Goal: Task Accomplishment & Management: Use online tool/utility

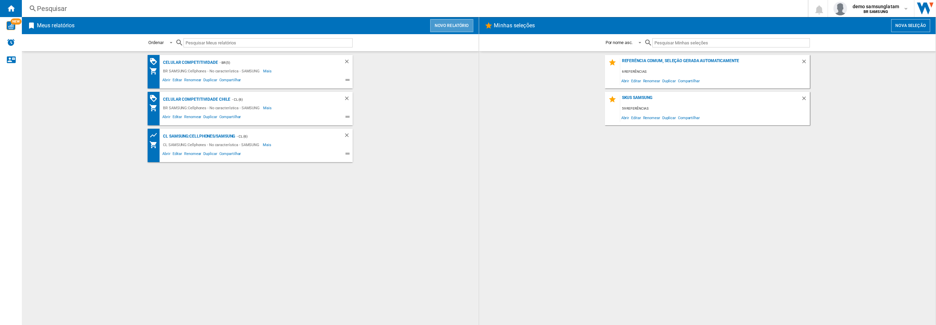
click at [456, 26] on button "Novo relatório" at bounding box center [451, 25] width 43 height 13
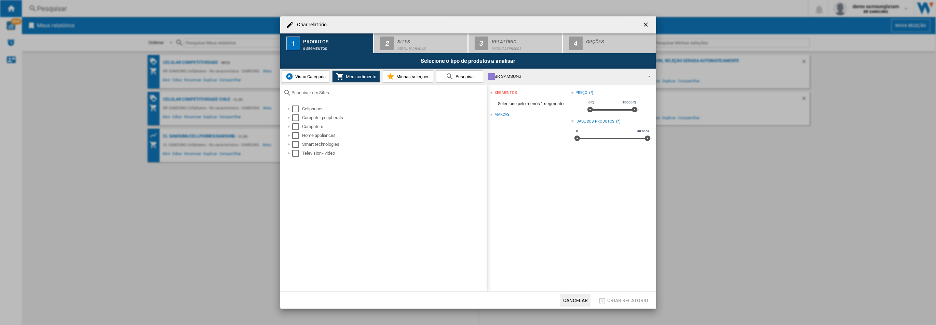
click at [320, 78] on span "Visão Categoria" at bounding box center [309, 76] width 32 height 5
click at [293, 110] on div "Select" at bounding box center [292, 109] width 7 height 7
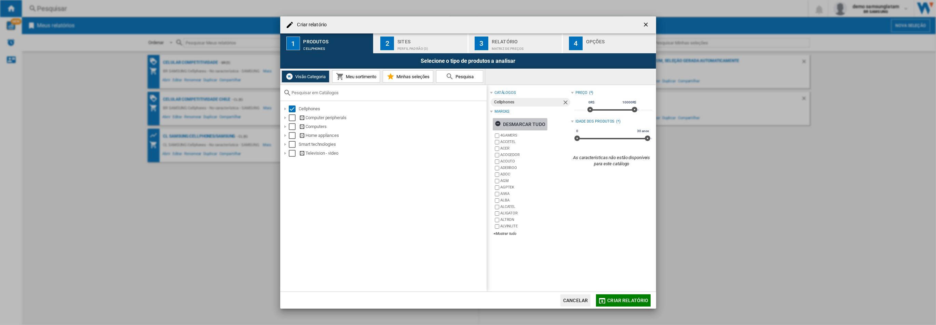
drag, startPoint x: 524, startPoint y: 124, endPoint x: 523, endPoint y: 144, distance: 20.9
click at [524, 124] on div "Desmarcar tudo" at bounding box center [520, 124] width 51 height 12
click at [503, 235] on div "+Mostrar tudo" at bounding box center [532, 233] width 78 height 5
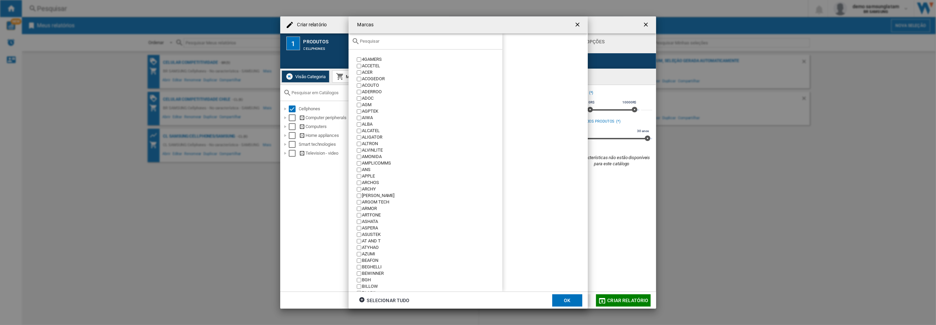
click at [426, 44] on input "text" at bounding box center [429, 41] width 139 height 5
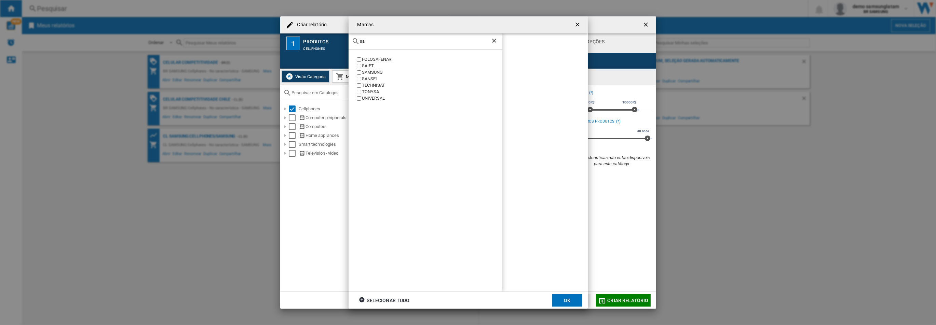
type input "sa"
click at [378, 72] on div "SAMSUNG" at bounding box center [432, 72] width 140 height 6
click at [563, 304] on button "OK" at bounding box center [567, 300] width 30 height 12
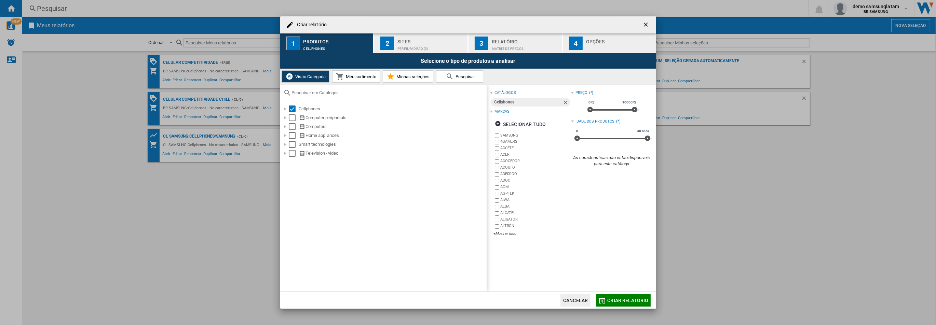
click at [405, 47] on div "Perfil padrão (3)" at bounding box center [430, 46] width 67 height 7
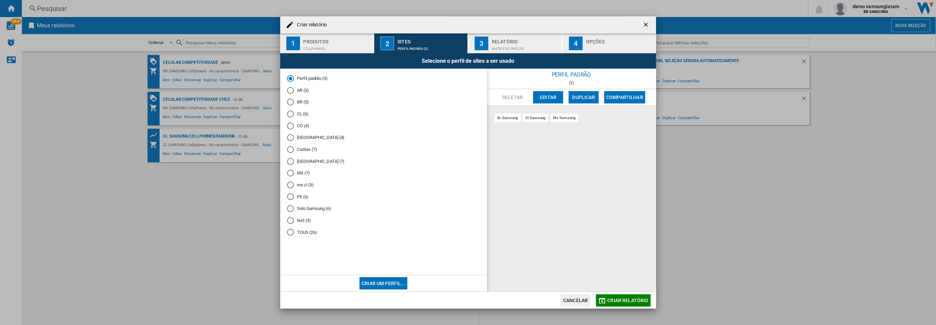
click at [303, 114] on md-radio-button "CL (6)" at bounding box center [383, 114] width 193 height 6
click at [639, 301] on span "Criar relatório" at bounding box center [627, 300] width 41 height 5
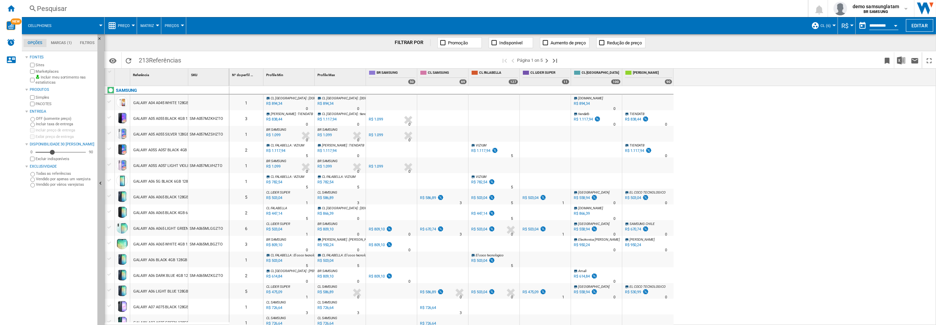
click at [101, 163] on button "Ocultar" at bounding box center [100, 184] width 7 height 300
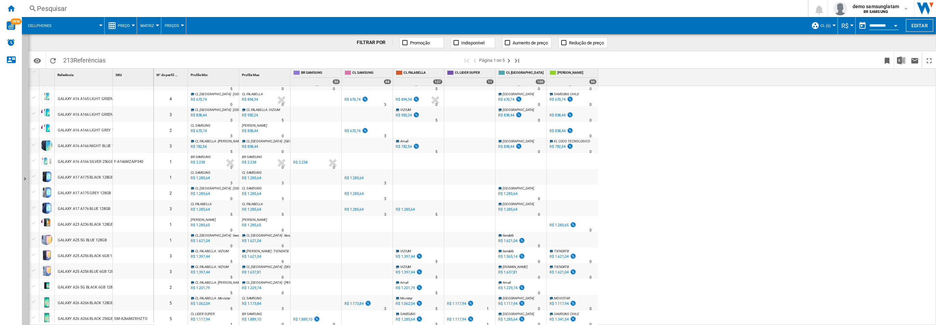
scroll to position [555, 0]
click at [510, 60] on ng-md-icon "Próxima página" at bounding box center [509, 61] width 8 height 8
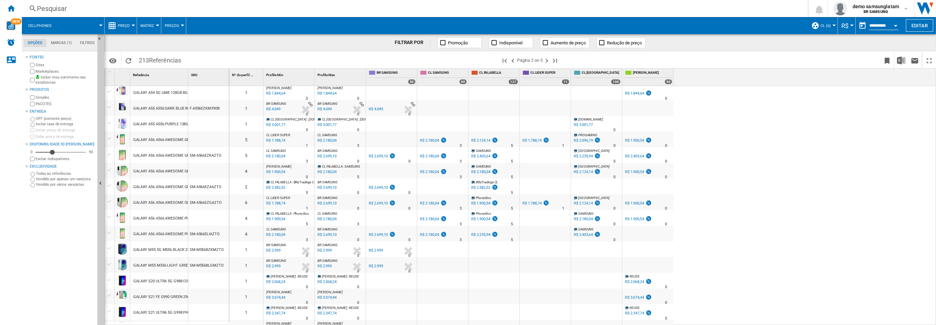
scroll to position [556, 0]
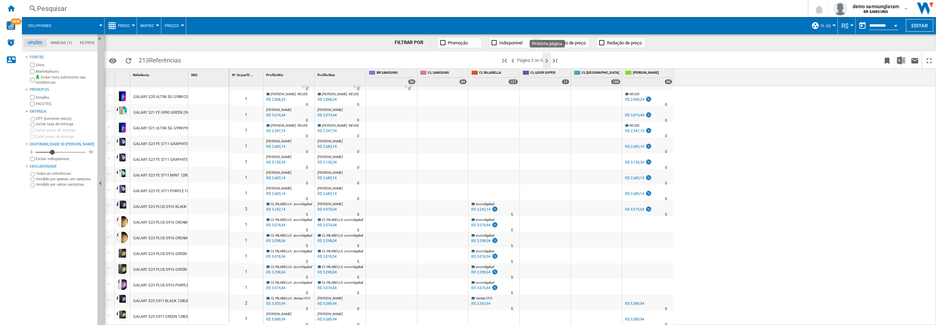
click at [547, 63] on ng-md-icon "Próxima página" at bounding box center [546, 61] width 8 height 8
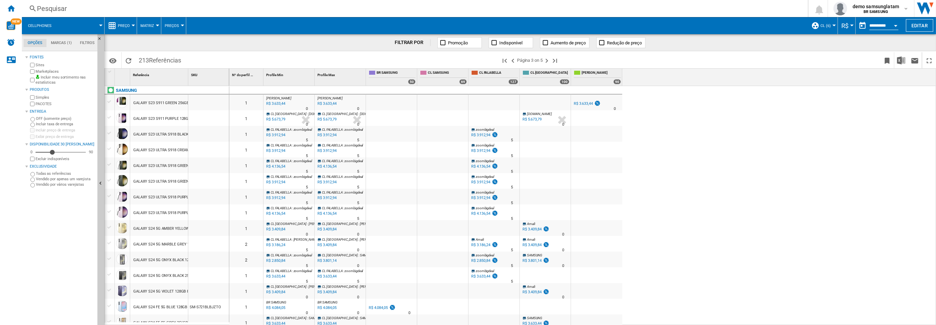
scroll to position [554, 0]
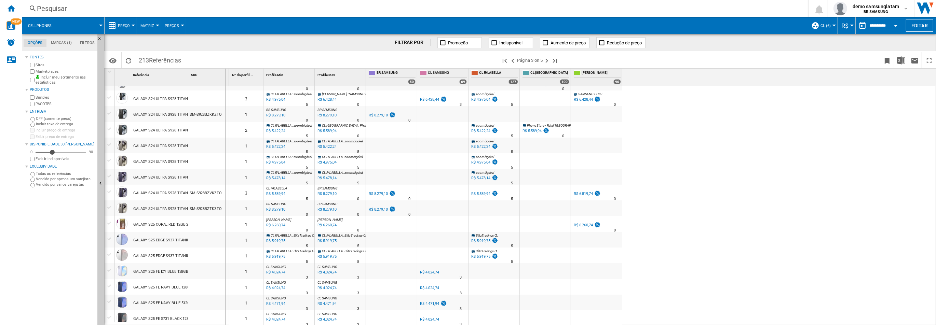
drag, startPoint x: 189, startPoint y: 79, endPoint x: 225, endPoint y: 79, distance: 36.2
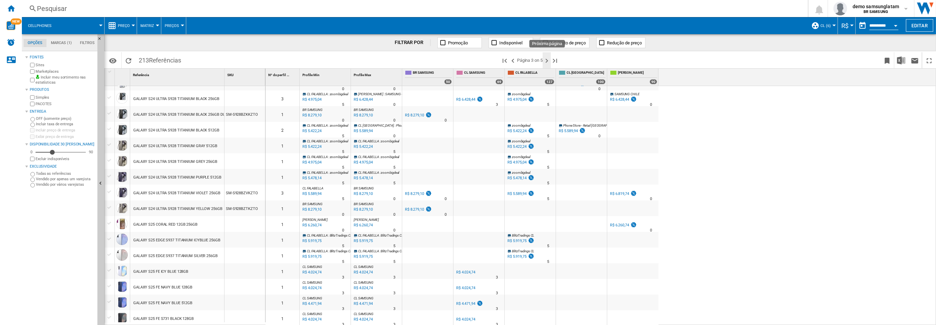
click at [545, 59] on ng-md-icon "Próxima página" at bounding box center [546, 61] width 8 height 8
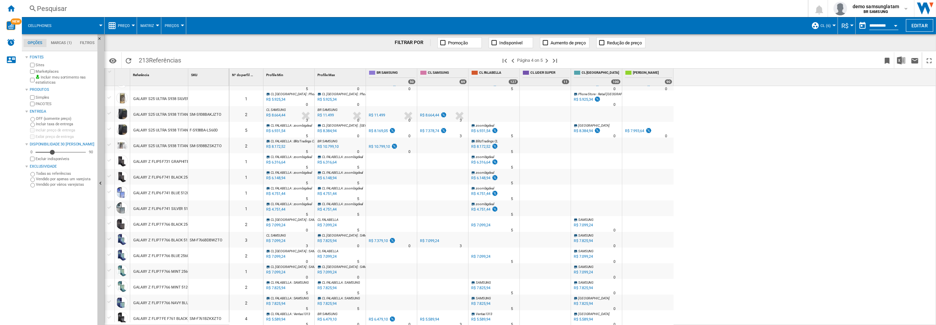
scroll to position [556, 0]
click at [165, 293] on div "GALAXY Z FLIP7 F766 NAVY BLUE 512GB" at bounding box center [168, 301] width 70 height 16
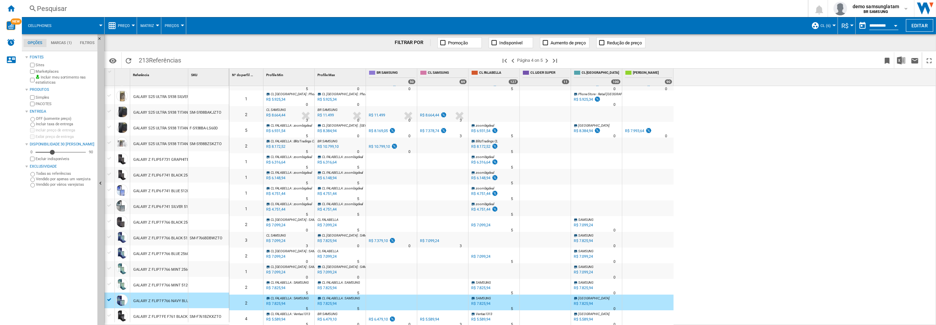
click at [638, 72] on span "[PERSON_NAME]" at bounding box center [652, 73] width 39 height 6
click at [640, 130] on div "R$ 7.993,64" at bounding box center [634, 131] width 19 height 4
drag, startPoint x: 194, startPoint y: 77, endPoint x: 239, endPoint y: 75, distance: 45.5
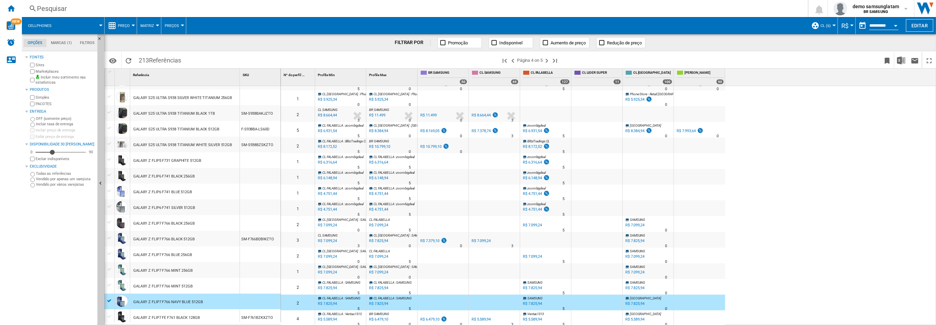
click at [192, 254] on div "GALAXY Z FLIP7 F766 BLUE 256GB" at bounding box center [184, 255] width 109 height 16
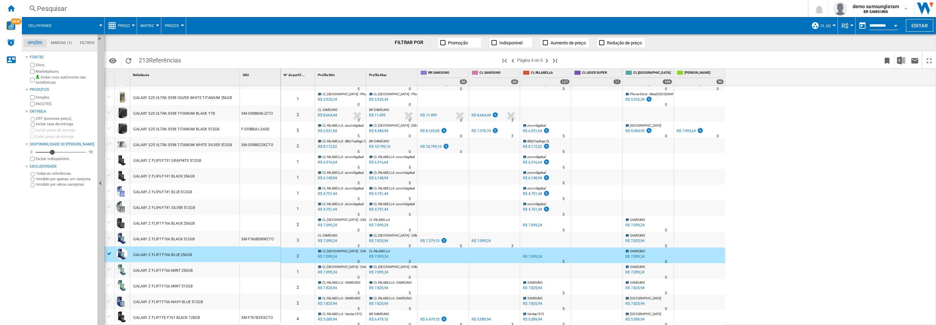
scroll to position [554, 0]
click at [190, 305] on div "GALAXY Z FLIP7 F766 NAVY BLUE 512GB" at bounding box center [168, 303] width 70 height 16
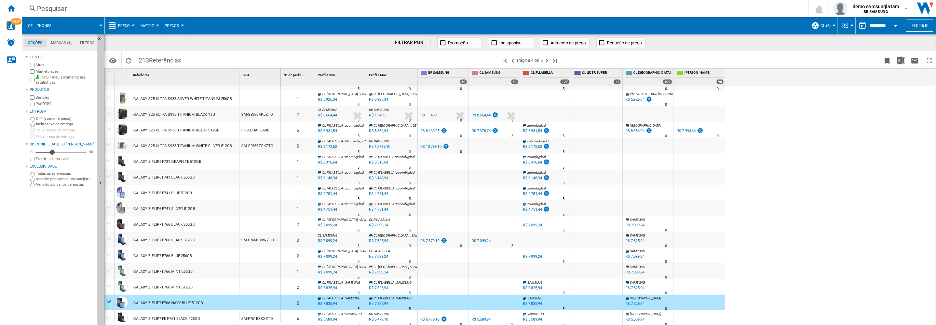
click at [183, 256] on div "GALAXY Z FLIP7 F766 BLUE 256GB" at bounding box center [162, 256] width 59 height 16
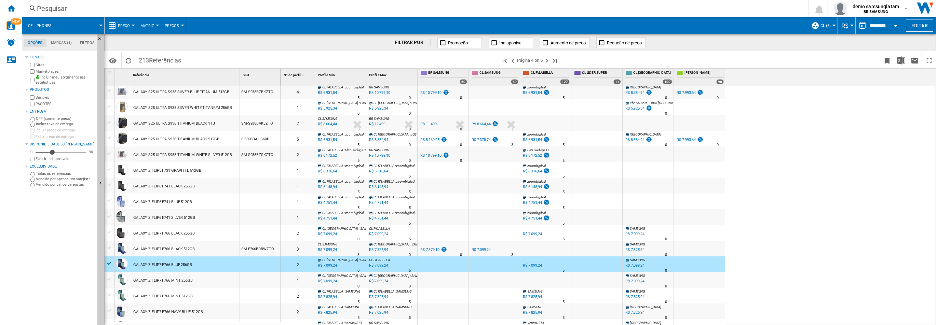
scroll to position [544, 0]
click at [188, 221] on div "GALAXY Z FLIP6 F741 SILVER 512GB" at bounding box center [164, 219] width 62 height 16
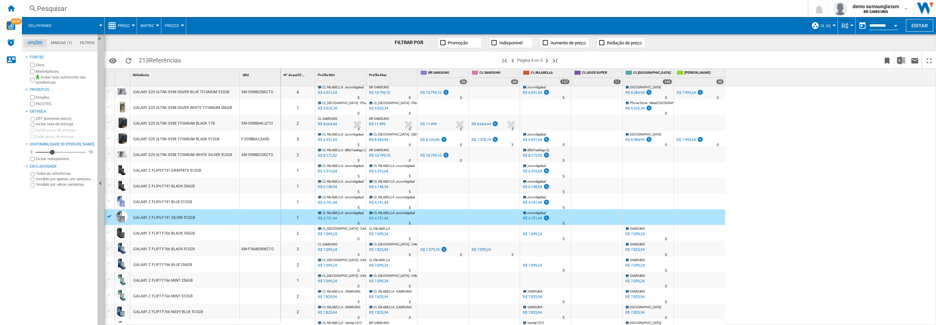
scroll to position [546, 0]
click at [593, 74] on span "CL LIDER SUPER" at bounding box center [601, 73] width 39 height 6
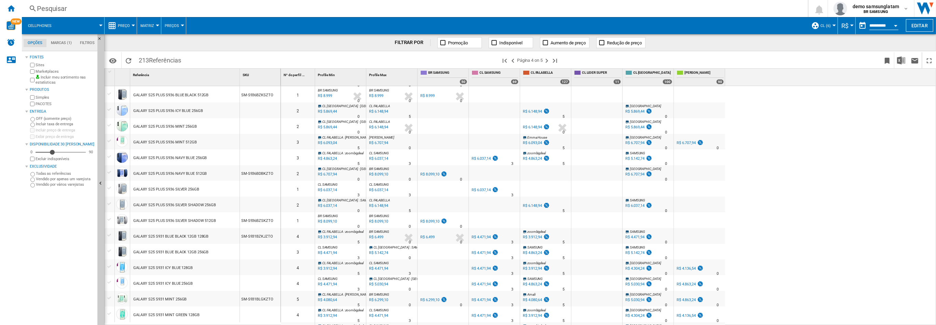
scroll to position [223, 0]
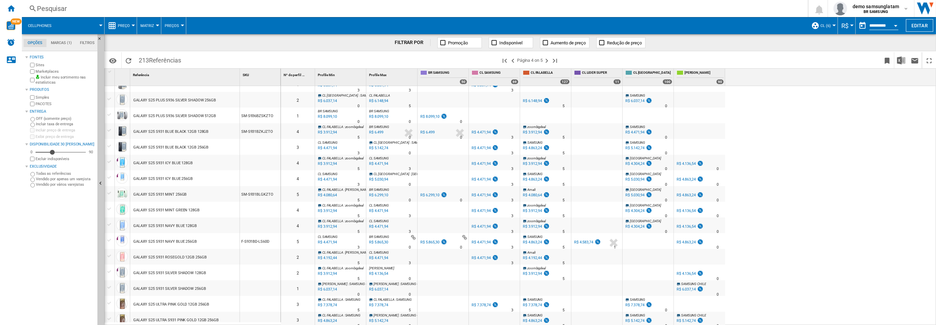
click at [586, 240] on div "R$ 4.583,74" at bounding box center [583, 242] width 19 height 4
click at [505, 63] on ng-md-icon "Primeira página" at bounding box center [504, 61] width 8 height 8
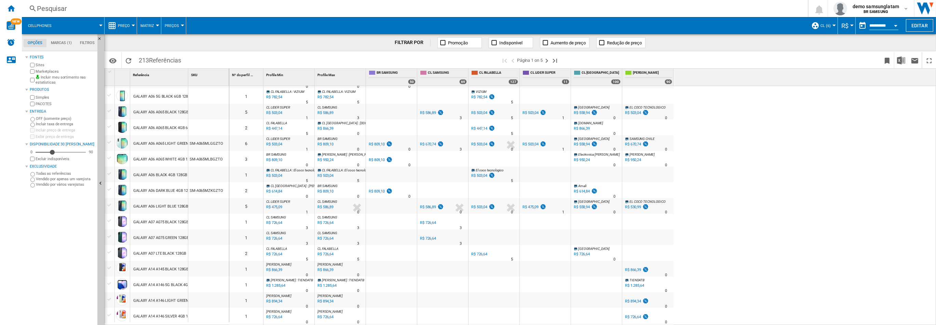
scroll to position [189, 0]
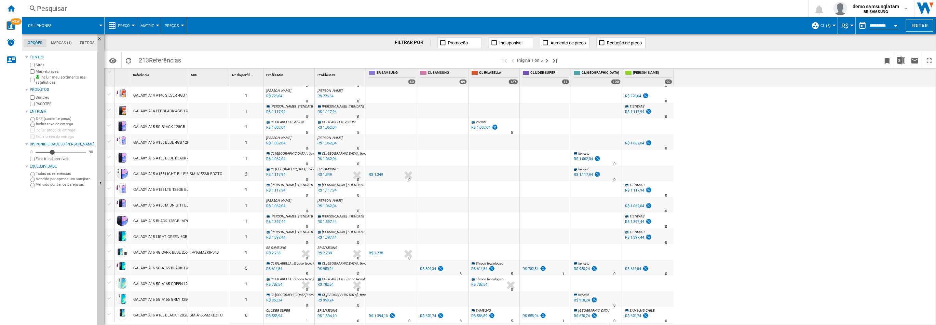
click at [156, 254] on div "GALAXY A16 4G DARK BLUE 256GB" at bounding box center [162, 253] width 59 height 16
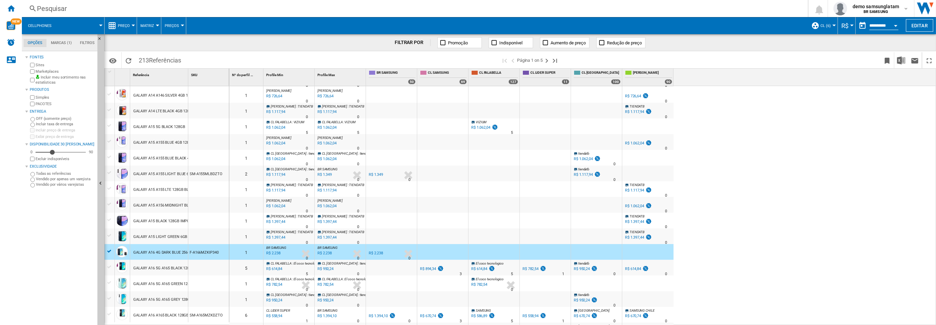
click at [170, 267] on div "GALAXY A16 5G A165 BLACK 128GB" at bounding box center [163, 269] width 61 height 16
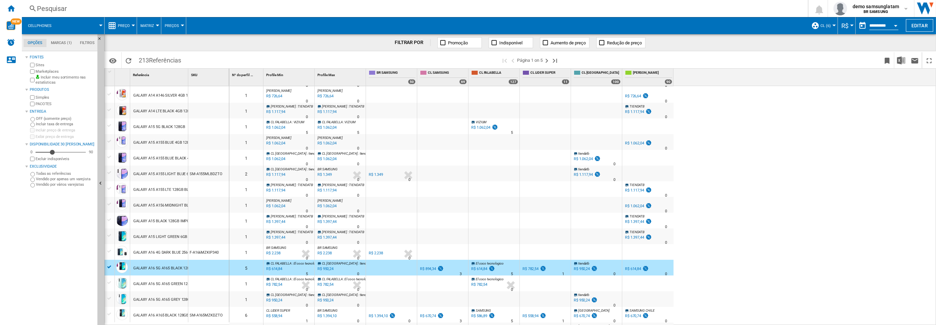
drag, startPoint x: 167, startPoint y: 281, endPoint x: 175, endPoint y: 282, distance: 7.5
click at [168, 281] on div "GALAXY A16 5G A165 GREEN 128GB" at bounding box center [163, 284] width 61 height 16
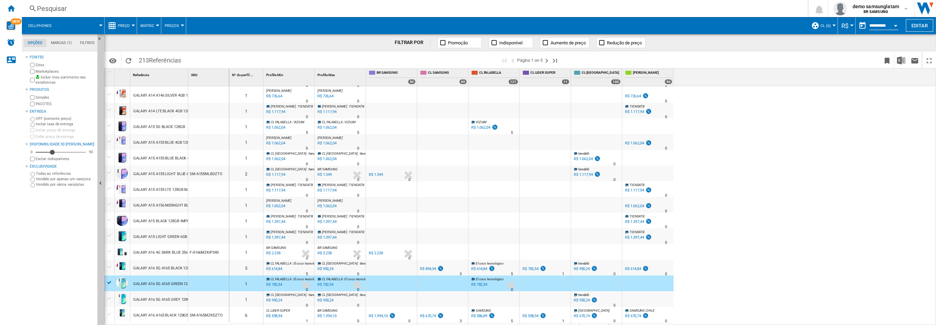
click at [178, 300] on div "GALAXY A16 5G A165 GREY 128GB" at bounding box center [162, 300] width 59 height 16
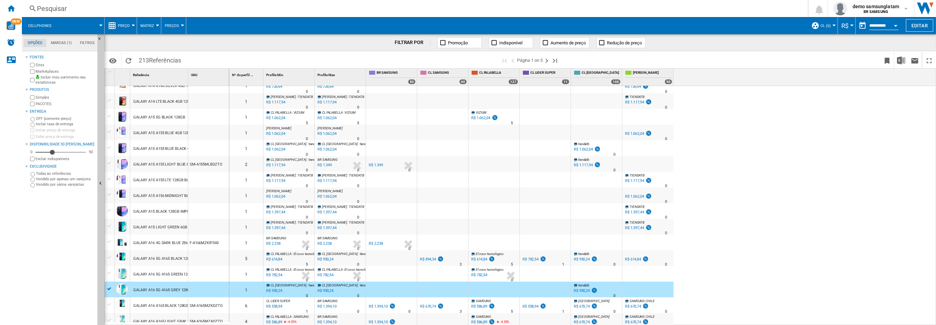
click at [169, 304] on div "GALAXY A16 A165 BLACK 128GB" at bounding box center [160, 306] width 55 height 16
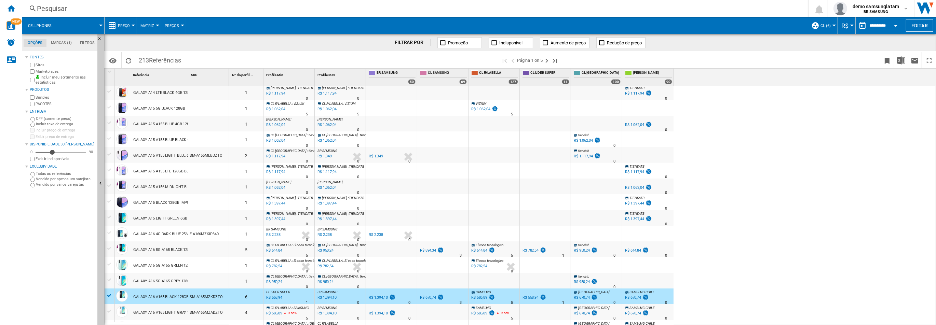
click at [167, 310] on div "GALAXY A16 A165 LIGHT GRAY 128GB" at bounding box center [165, 313] width 65 height 16
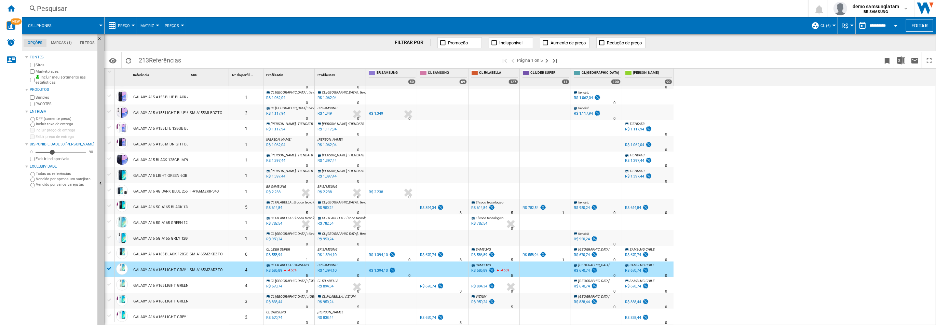
click at [165, 284] on div "GALAXY A16 A165 LIGHT GREEN 128GB" at bounding box center [167, 286] width 68 height 16
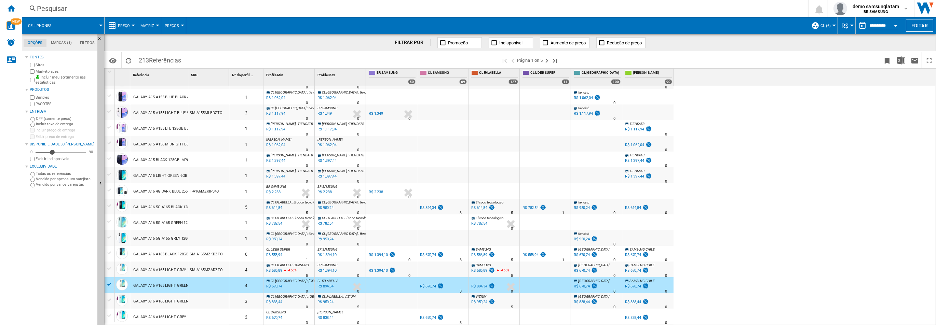
click at [170, 299] on div "GALAXY A16 A166 LIGHT GREEN 128GB" at bounding box center [167, 302] width 68 height 16
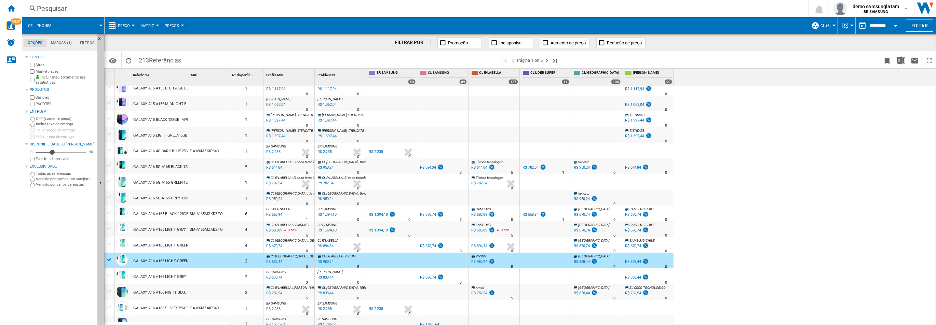
click at [164, 276] on div "GALAXY A16 A166 LIGHT GREY 128GB" at bounding box center [165, 277] width 65 height 16
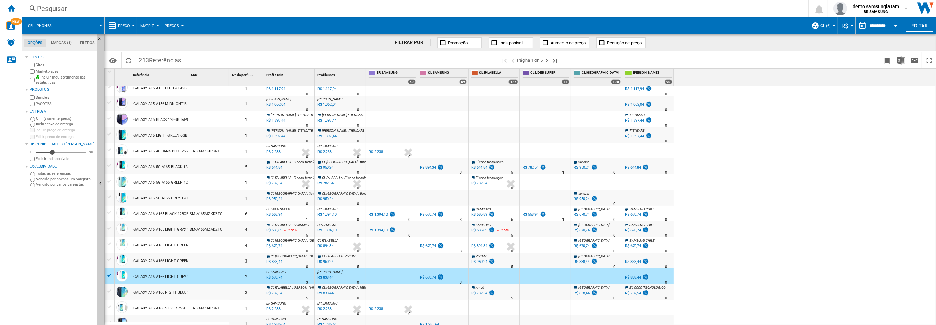
click at [161, 294] on div "GALAXY A16 A166 NIGHT BLUE 128GB" at bounding box center [165, 293] width 65 height 16
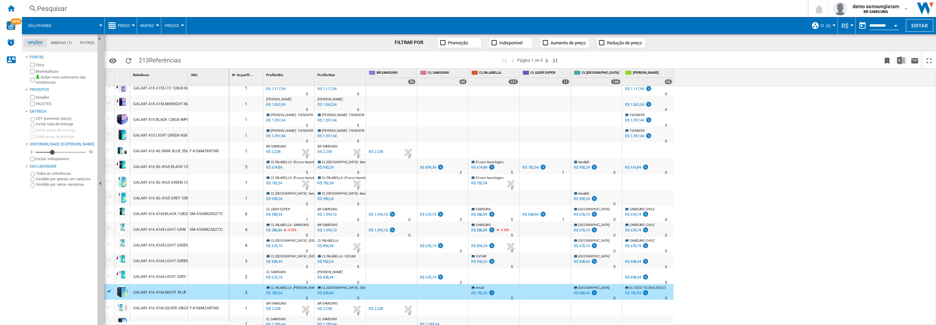
click at [171, 308] on div "GALAXY A16 A166 SILVER 256GB" at bounding box center [161, 309] width 56 height 16
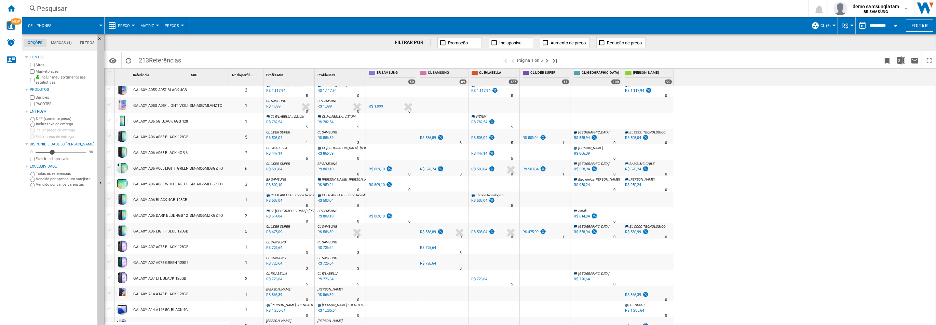
scroll to position [0, 0]
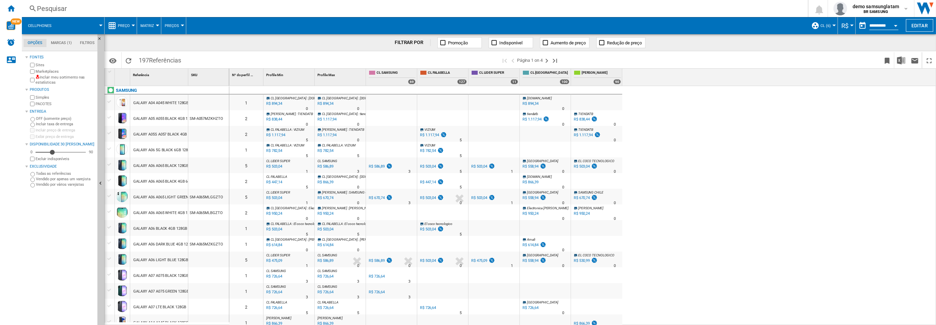
click at [125, 23] on button "Preço" at bounding box center [125, 25] width 15 height 17
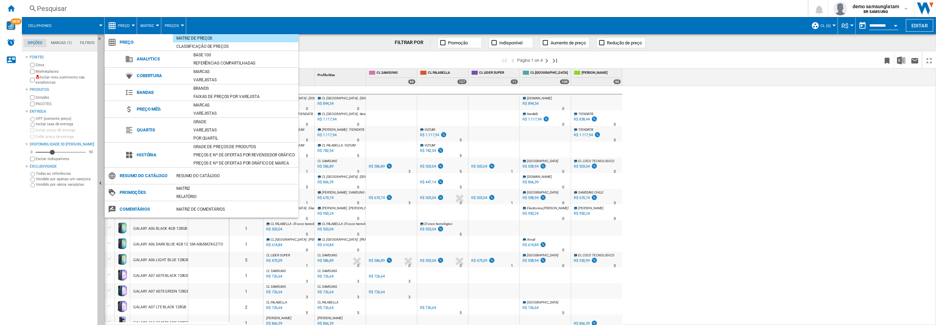
click at [223, 144] on div "Grade de preços de produtos" at bounding box center [244, 146] width 108 height 7
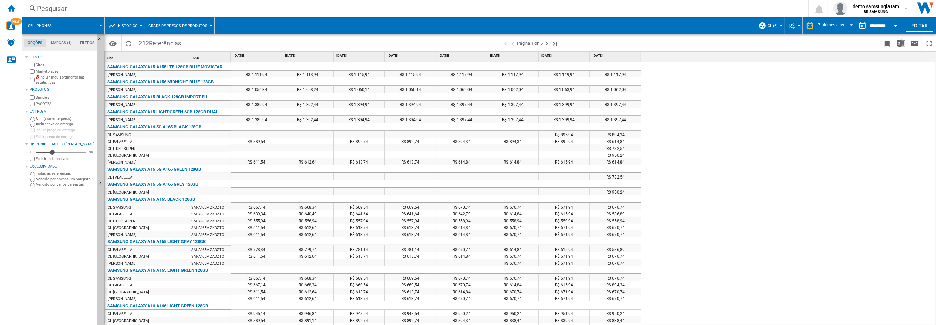
scroll to position [486, 0]
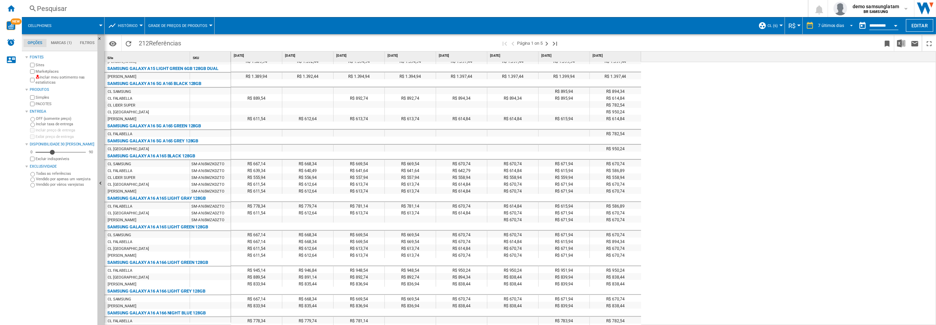
click at [833, 24] on div "7 últimos dias" at bounding box center [831, 25] width 26 height 5
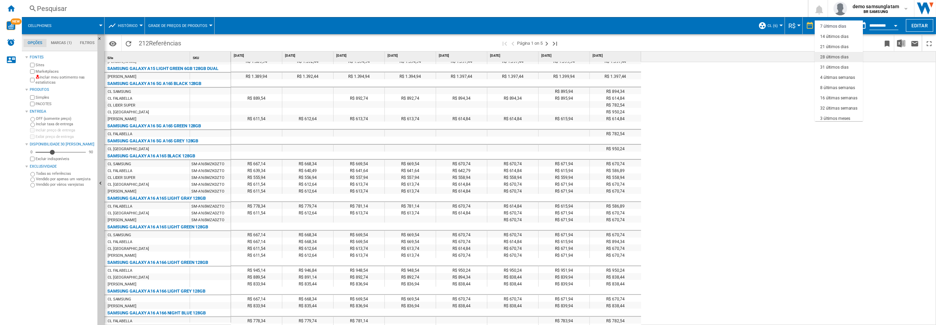
click at [833, 58] on div "28 últimos dias" at bounding box center [834, 57] width 28 height 6
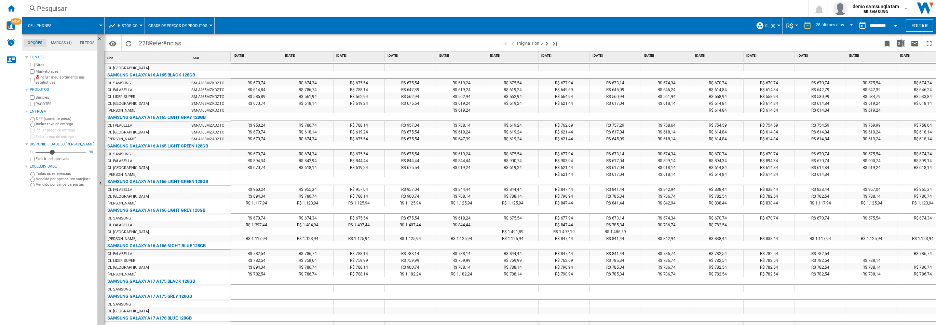
scroll to position [581, 0]
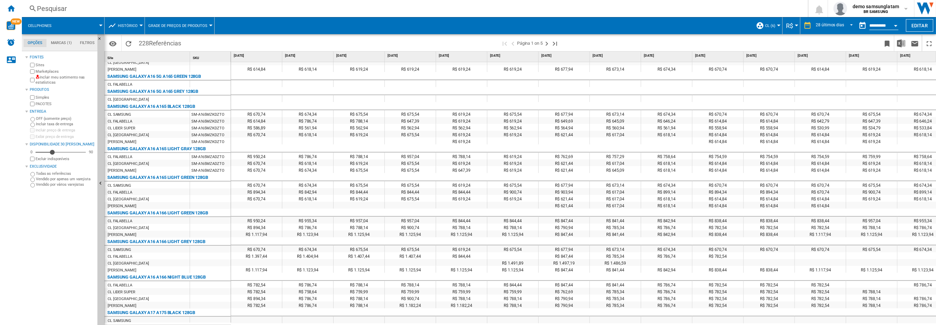
click at [786, 27] on md-menu "R$ Argentin Peso Australian Dollar balboa Bolivia Bolíviano Bulgarian lev Canad…" at bounding box center [791, 25] width 18 height 17
click at [790, 27] on span "R$" at bounding box center [789, 25] width 7 height 7
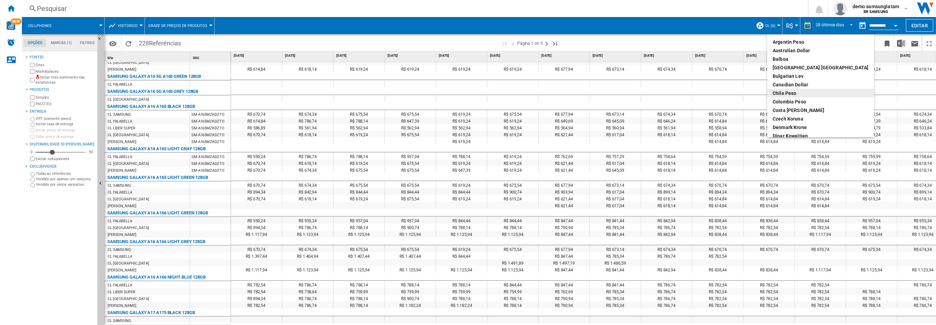
click at [786, 94] on div "Chile Peso" at bounding box center [820, 93] width 96 height 7
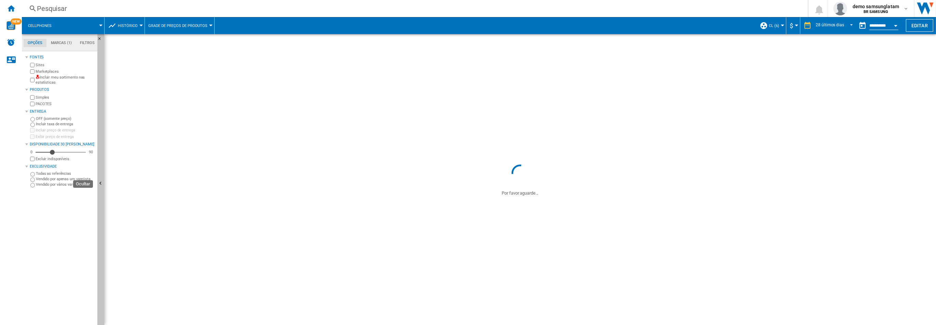
click at [100, 173] on button "Ocultar" at bounding box center [100, 184] width 7 height 300
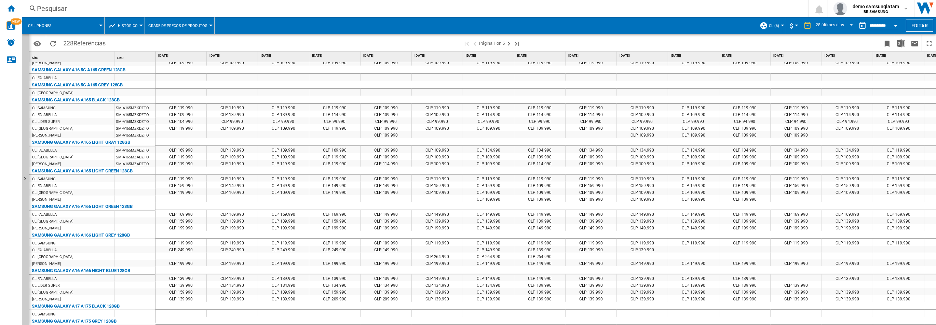
scroll to position [574, 0]
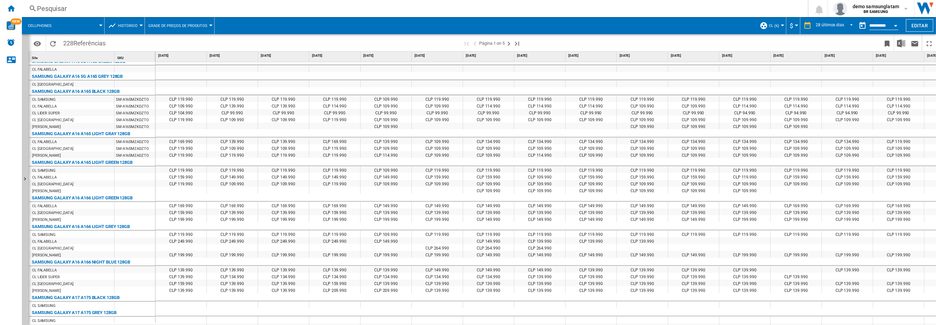
click at [131, 28] on button "Histórico" at bounding box center [129, 25] width 23 height 17
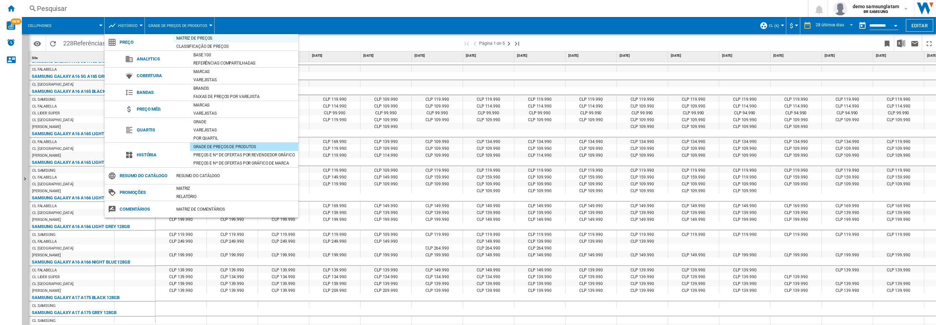
click at [198, 38] on div "Matriz de preços" at bounding box center [235, 38] width 125 height 7
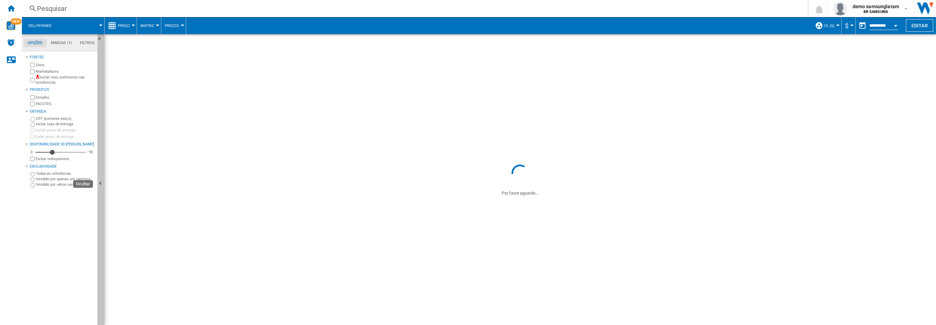
click at [99, 180] on ng-md-icon "Ocultar" at bounding box center [101, 184] width 8 height 8
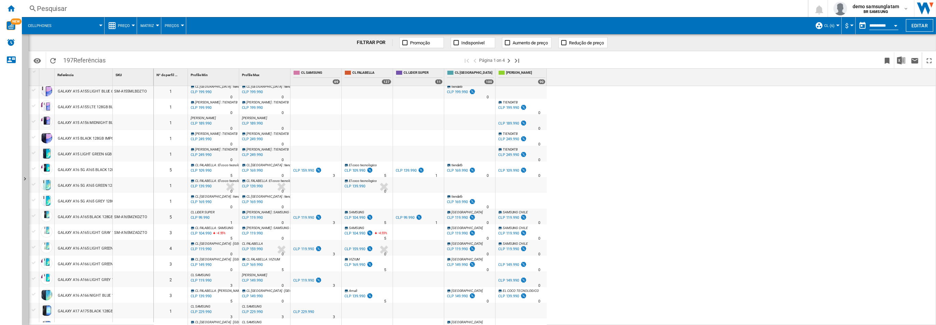
scroll to position [433, 0]
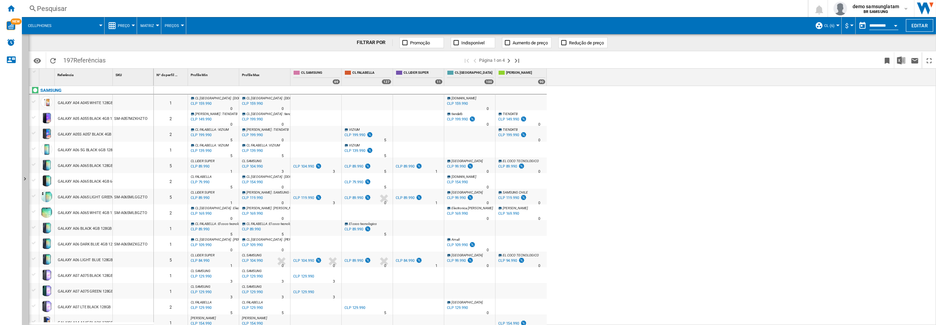
scroll to position [397, 0]
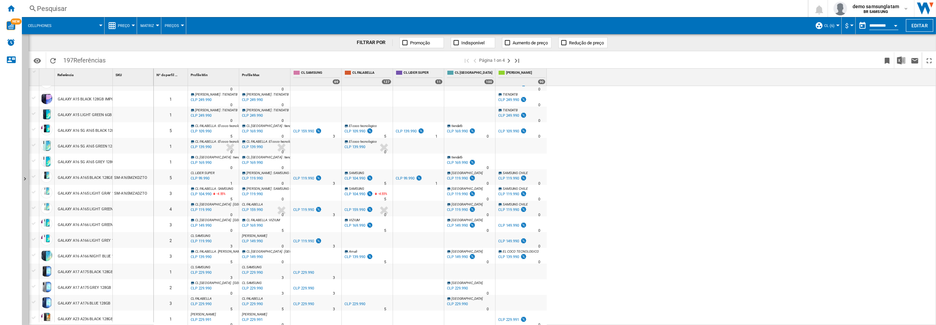
click at [628, 99] on div "0 1 CL [GEOGRAPHIC_DATA] : [DOMAIN_NAME] -1.0 % CLP 159.990 % N/A 0 CL [GEOGRAP…" at bounding box center [545, 206] width 782 height 240
click at [425, 71] on span "CL LIDER SUPER" at bounding box center [422, 73] width 39 height 6
click at [518, 61] on ng-md-icon "Última página" at bounding box center [517, 61] width 8 height 8
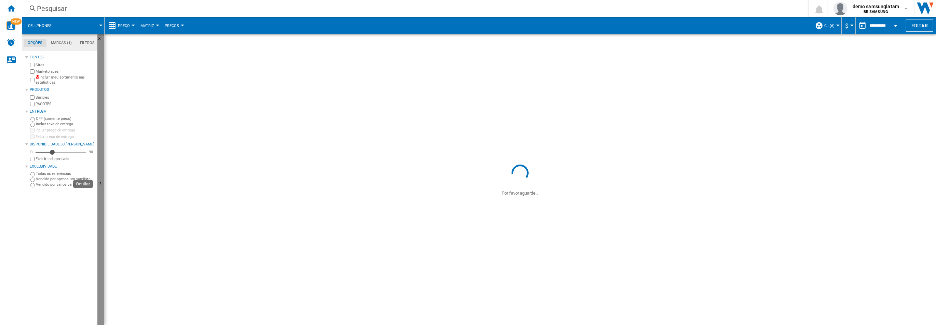
click at [103, 178] on button "Ocultar" at bounding box center [100, 184] width 7 height 300
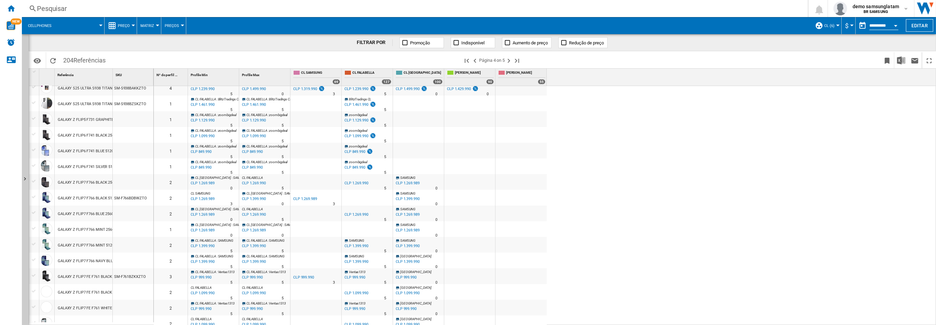
scroll to position [554, 0]
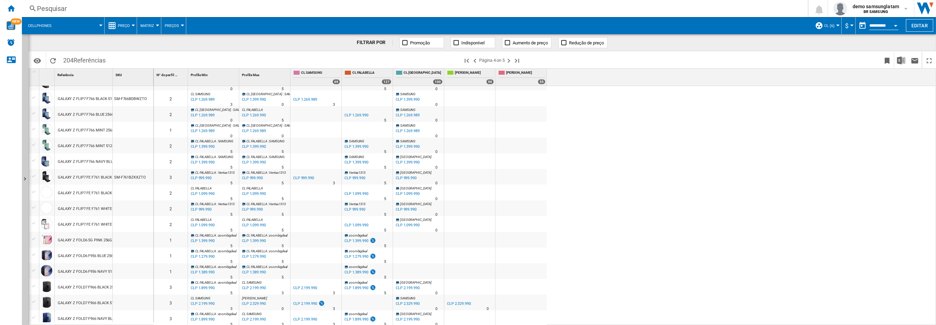
click at [111, 225] on div "GALAXY Z FLIP7 FE F761 WHITE 256GB" at bounding box center [91, 225] width 67 height 16
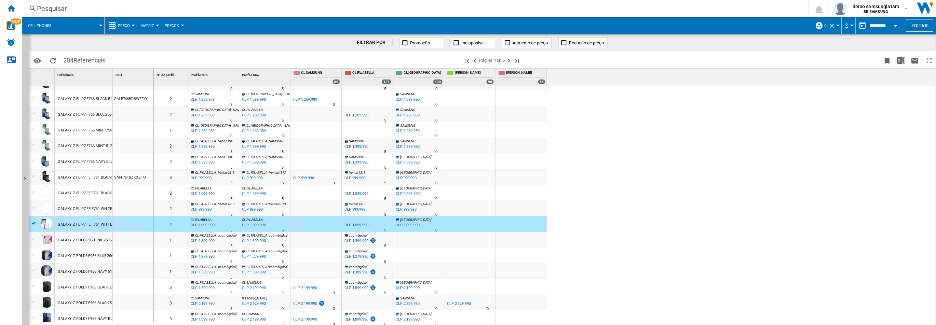
click at [152, 78] on div at bounding box center [153, 77] width 2 height 17
drag, startPoint x: 113, startPoint y: 76, endPoint x: 179, endPoint y: 78, distance: 65.6
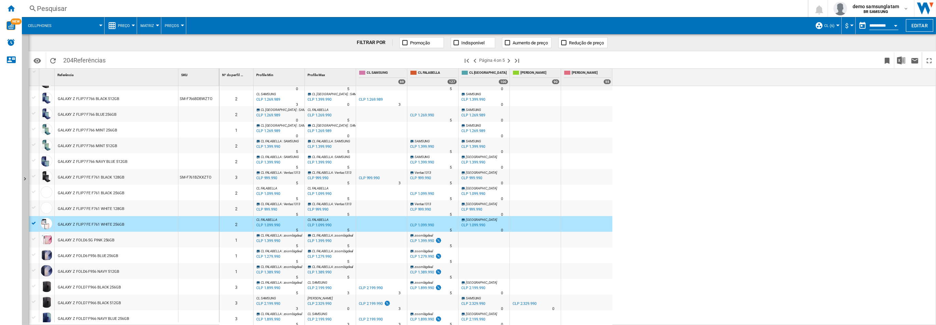
click at [137, 316] on div "GALAXY Z FOLD7 F966 NAVY BLUE 256GB" at bounding box center [116, 318] width 123 height 16
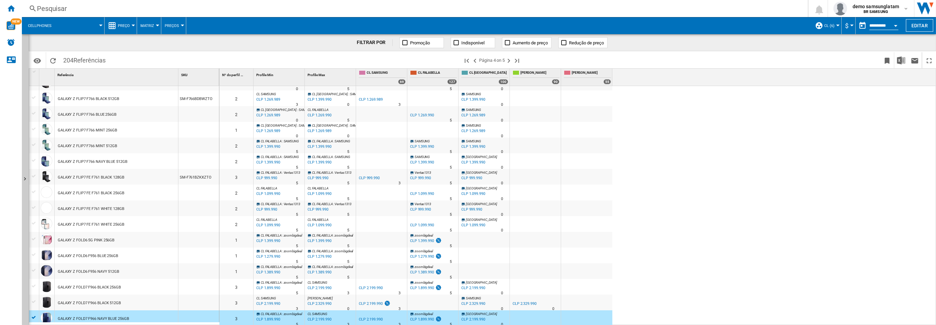
scroll to position [556, 0]
click at [119, 254] on div "GALAXY Z FOLD6 F956 BLUE 256GB" at bounding box center [116, 254] width 123 height 16
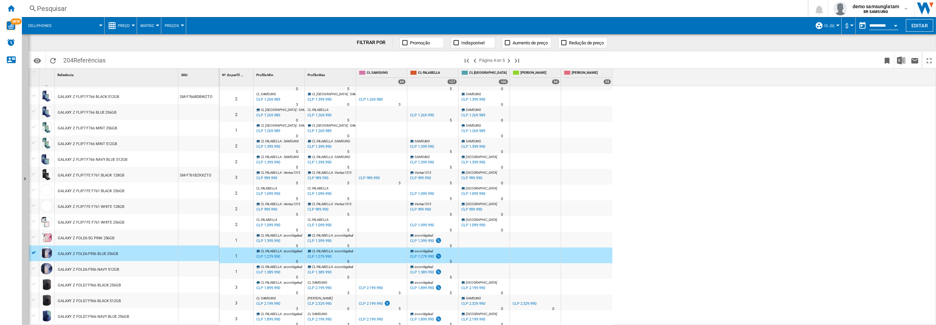
click at [120, 313] on div "GALAXY Z FOLD7 F966 NAVY BLUE 256GB" at bounding box center [93, 317] width 71 height 16
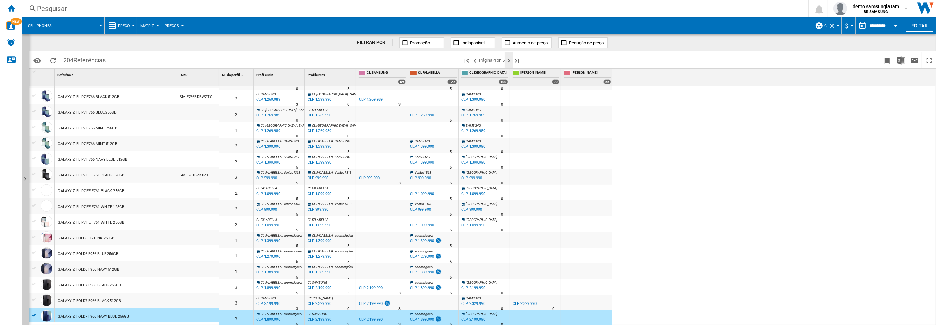
click at [511, 59] on ng-md-icon "Próxima página" at bounding box center [509, 61] width 8 height 8
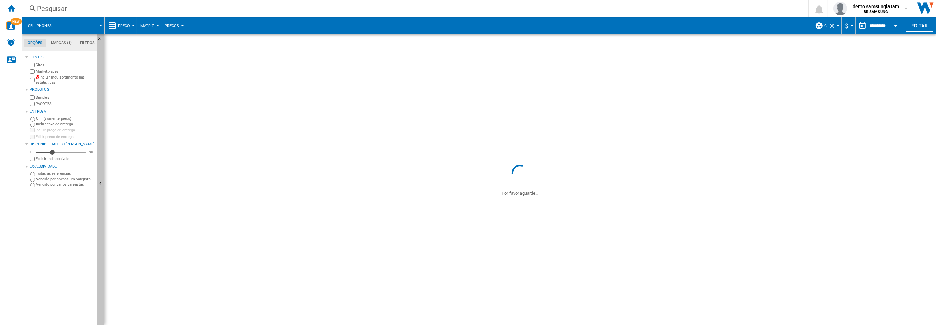
click at [100, 169] on button "Ocultar" at bounding box center [100, 184] width 7 height 300
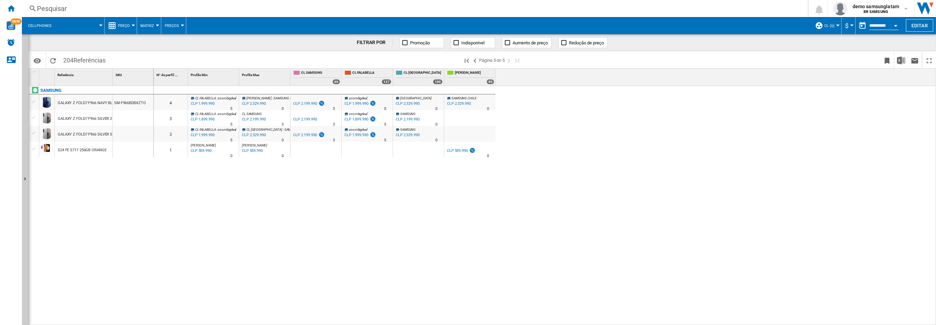
click at [97, 105] on div "GALAXY Z FOLD7 F966 NAVY BLUE 512GB" at bounding box center [93, 103] width 71 height 16
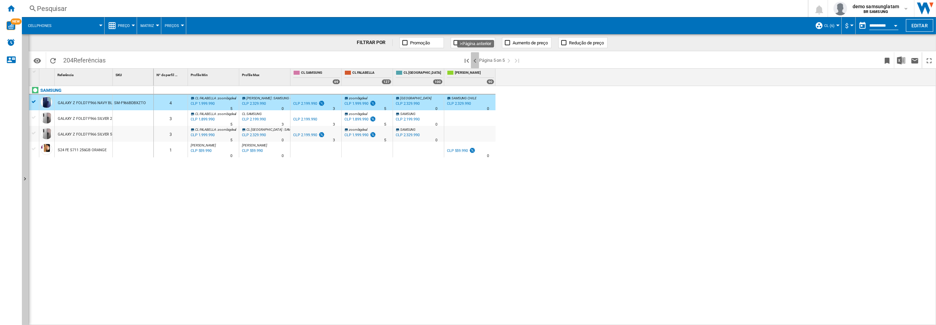
click at [475, 61] on ng-md-icon ">Página anterior" at bounding box center [475, 61] width 8 height 8
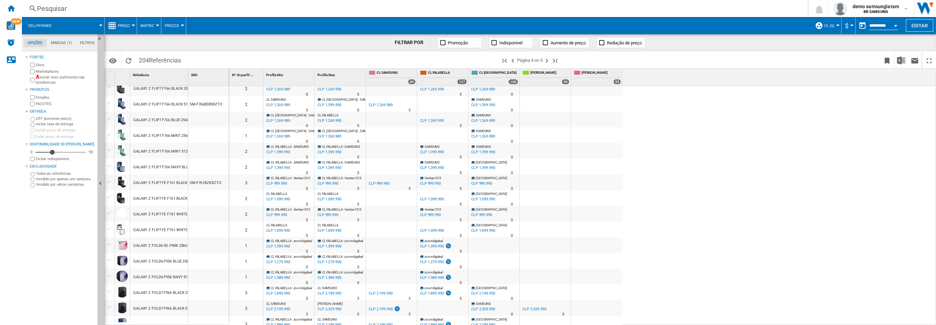
scroll to position [554, 0]
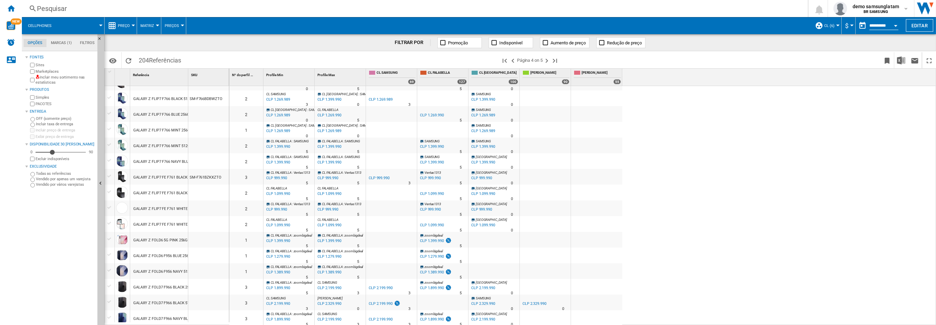
click at [531, 102] on div at bounding box center [545, 99] width 51 height 16
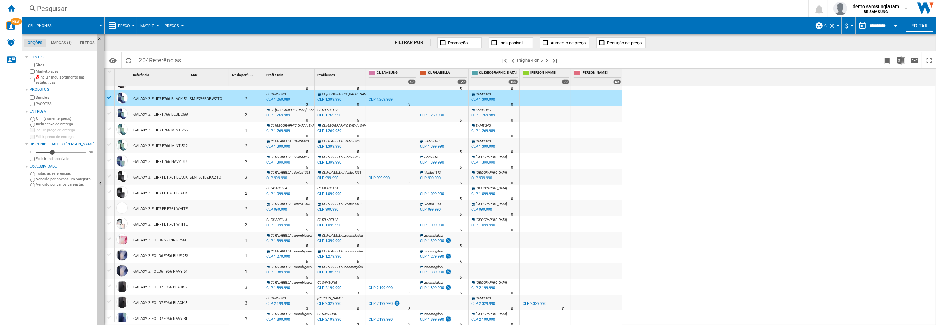
click at [593, 102] on div at bounding box center [596, 99] width 51 height 16
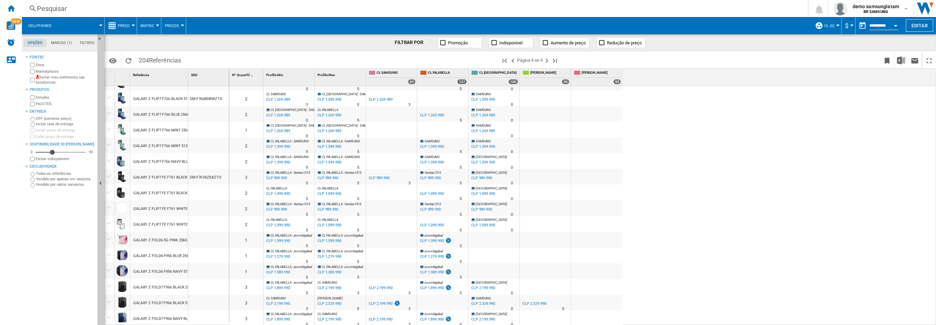
drag, startPoint x: 593, startPoint y: 113, endPoint x: 590, endPoint y: 113, distance: 3.4
click at [593, 113] on div at bounding box center [596, 114] width 51 height 16
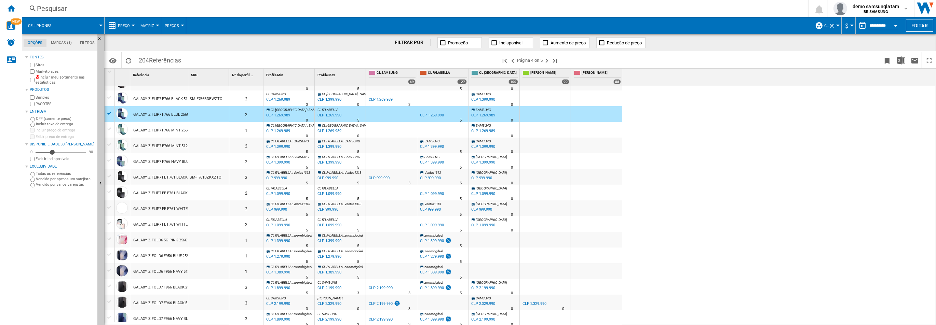
click at [563, 128] on div at bounding box center [545, 130] width 51 height 16
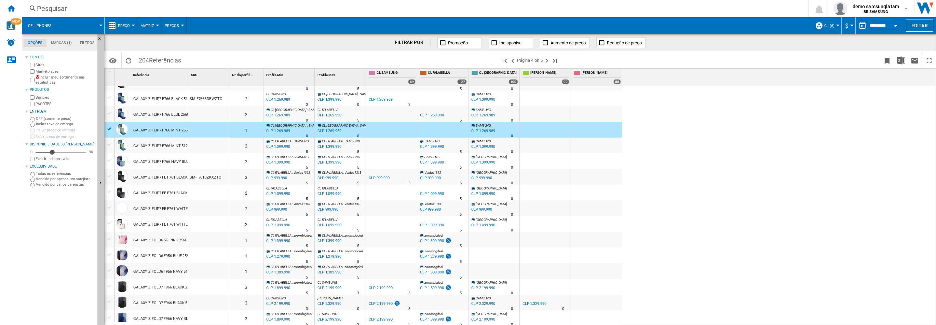
scroll to position [555, 0]
click at [616, 82] on div "55" at bounding box center [617, 81] width 8 height 5
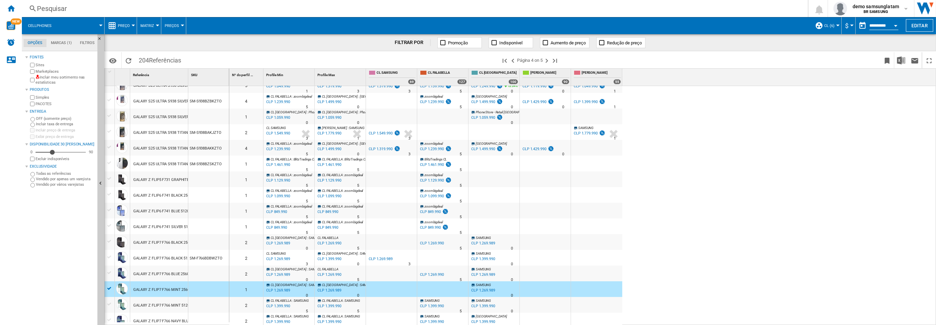
click at [392, 172] on div at bounding box center [391, 179] width 51 height 16
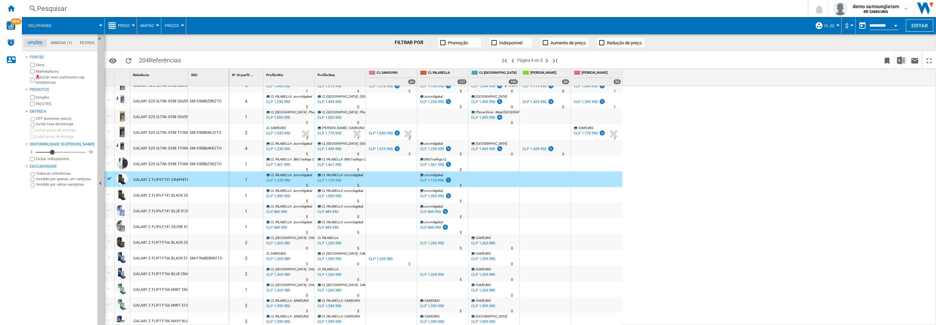
click at [165, 228] on div "GALAXY Z FLIP6 F741 SILVER 512GB" at bounding box center [164, 227] width 62 height 16
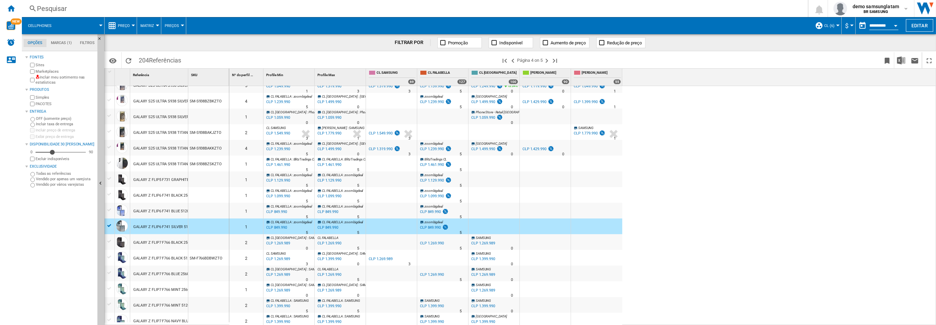
click at [472, 182] on div at bounding box center [493, 179] width 51 height 16
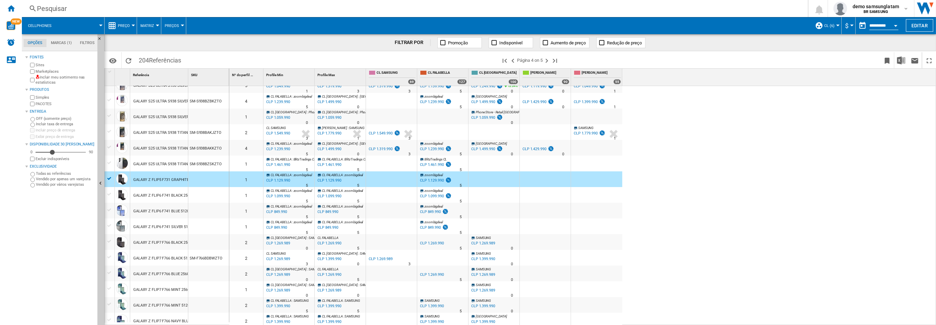
click at [589, 180] on div at bounding box center [596, 179] width 51 height 16
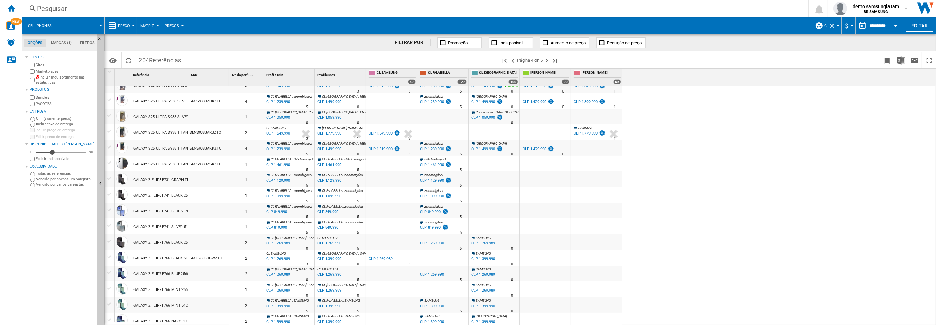
click at [97, 29] on span at bounding box center [81, 25] width 40 height 17
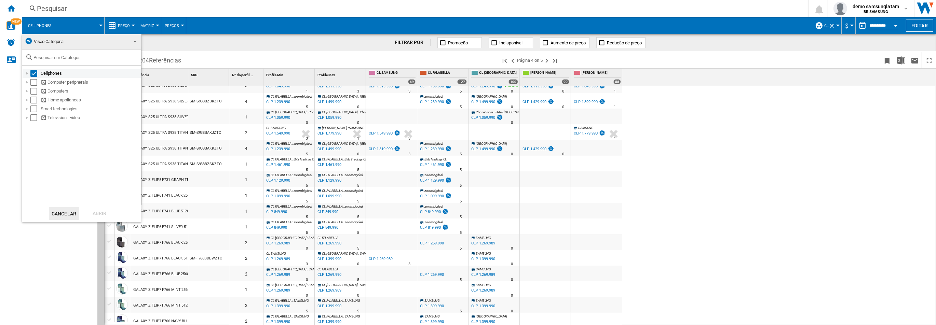
click at [31, 72] on div "Select" at bounding box center [33, 73] width 7 height 7
click at [34, 101] on div "Select" at bounding box center [33, 100] width 7 height 7
click at [103, 215] on div "Abrir" at bounding box center [99, 213] width 30 height 13
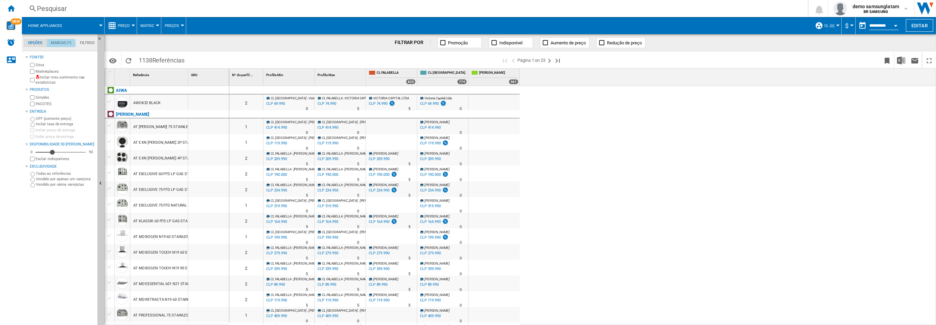
click at [59, 44] on md-tab-item "Marcas (*)" at bounding box center [61, 43] width 29 height 8
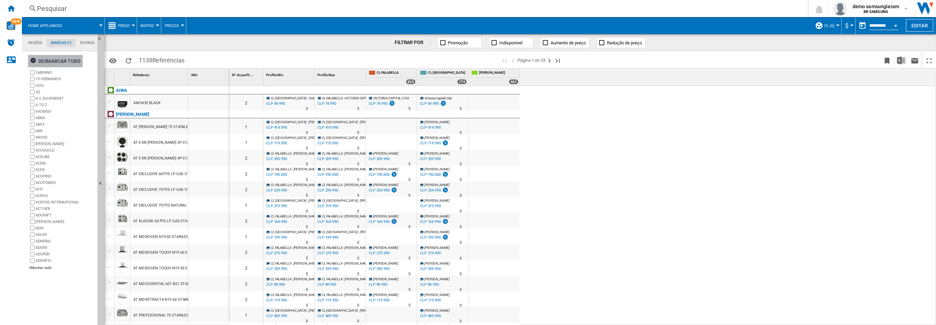
click at [51, 63] on div "Desmarcar tudo" at bounding box center [55, 61] width 51 height 12
click at [45, 267] on div "+Mostrar tudo" at bounding box center [62, 267] width 66 height 5
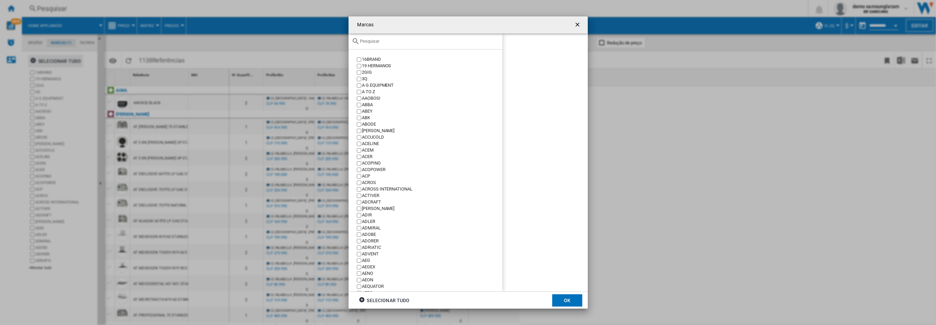
click at [397, 42] on input "Marcas 16BRAND ..." at bounding box center [429, 41] width 139 height 5
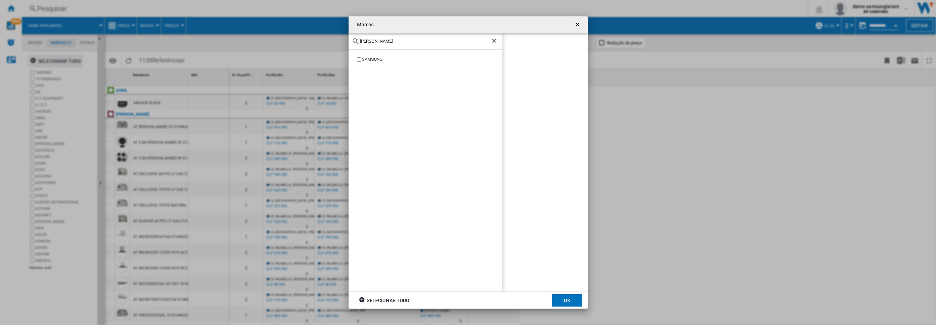
type input "[PERSON_NAME]"
click at [381, 59] on div "SAMSUNG" at bounding box center [432, 59] width 140 height 6
click at [574, 298] on button "OK" at bounding box center [567, 300] width 30 height 12
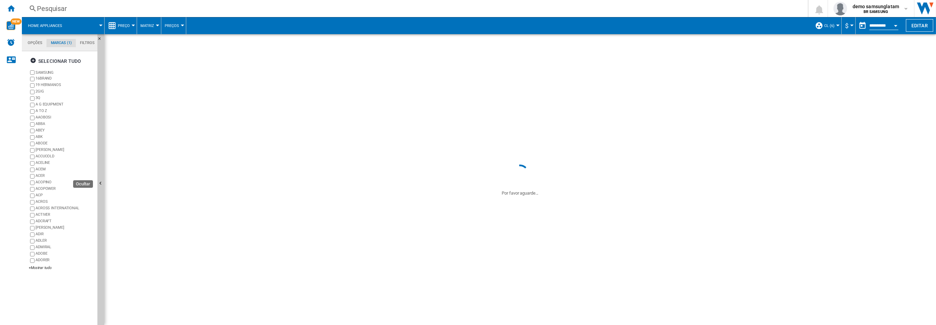
click at [100, 183] on ng-md-icon "Ocultar" at bounding box center [101, 184] width 8 height 8
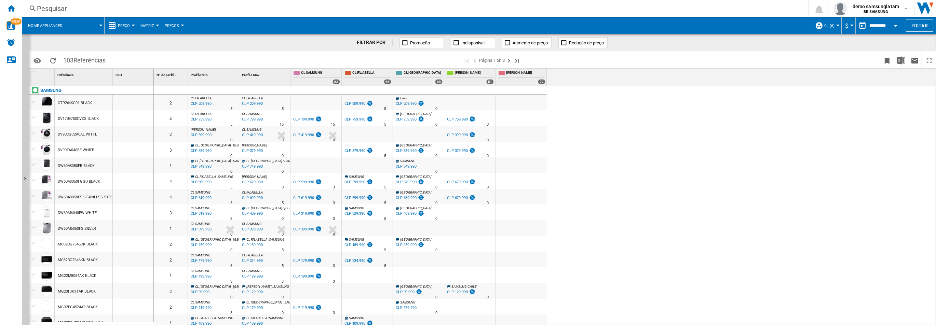
click at [586, 188] on div "0 2 [PERSON_NAME] : [PERSON_NAME] -1.0 % CLP 209.990 % N/A 5 [PERSON_NAME] : [P…" at bounding box center [545, 206] width 782 height 240
click at [464, 152] on div "CLP 379.990" at bounding box center [457, 151] width 21 height 4
click at [908, 11] on div "demo samsunglatam BR SAMSUNG" at bounding box center [870, 9] width 75 height 14
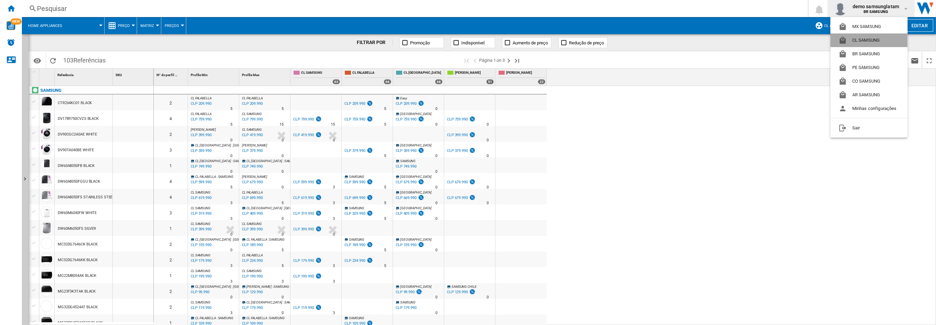
click at [879, 40] on button "CL SAMSUNG" at bounding box center [868, 40] width 77 height 14
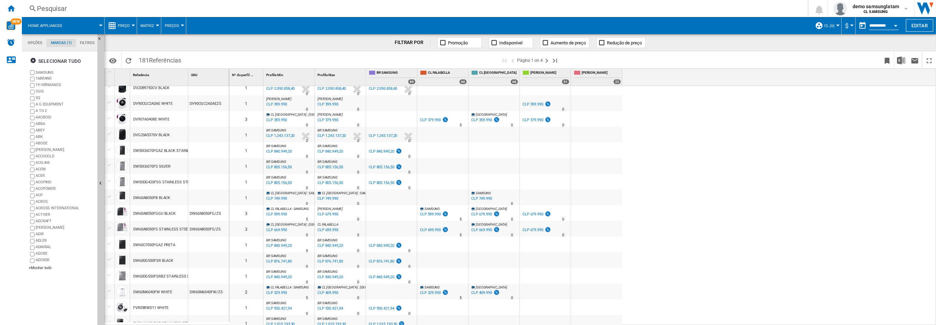
scroll to position [75, 0]
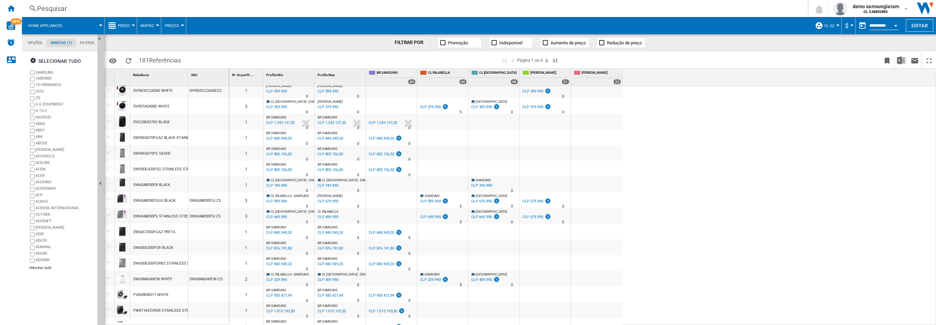
click at [38, 43] on md-tab-item "Opções" at bounding box center [35, 43] width 23 height 8
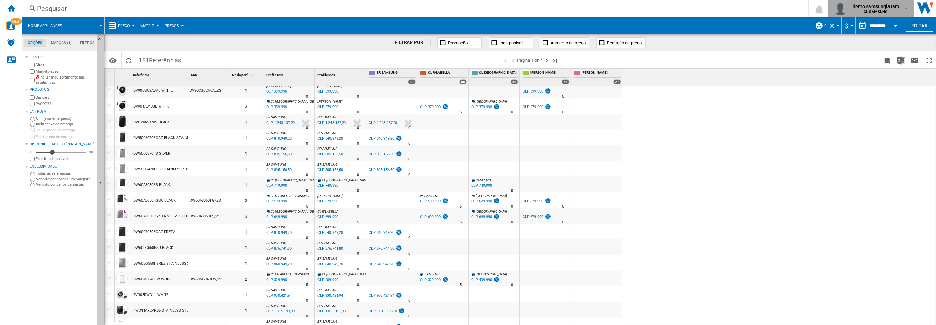
click at [899, 12] on div "demo samsunglatam CL SAMSUNG" at bounding box center [876, 8] width 53 height 11
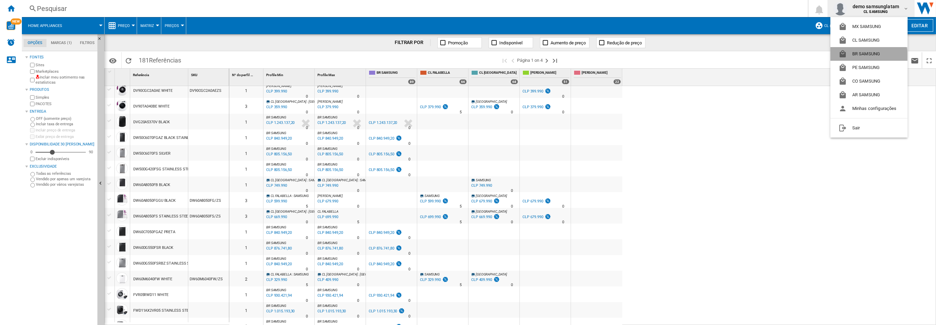
click at [867, 57] on button "BR SAMSUNG" at bounding box center [868, 54] width 77 height 14
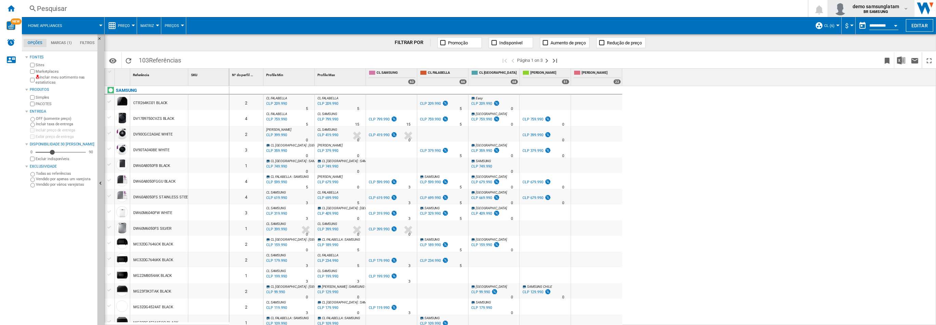
click at [902, 10] on div "demo samsunglatam BR SAMSUNG" at bounding box center [876, 8] width 53 height 11
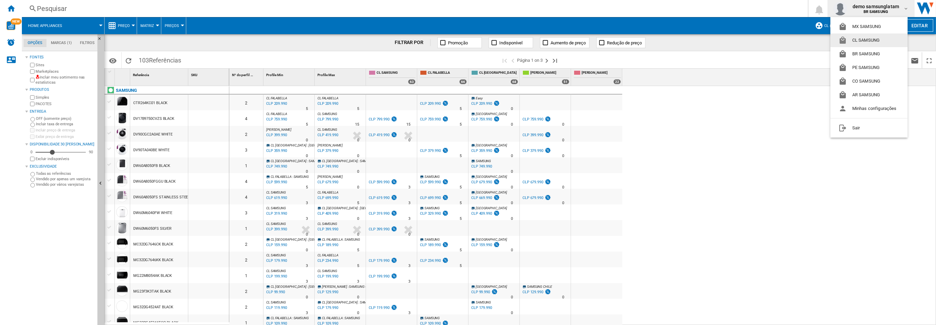
click at [868, 43] on button "CL SAMSUNG" at bounding box center [868, 40] width 77 height 14
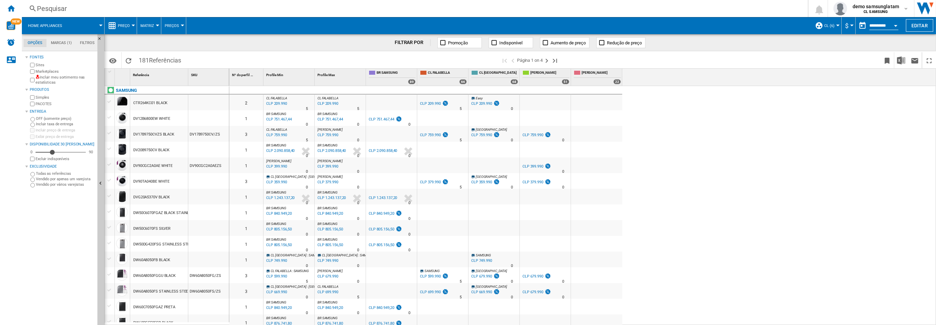
click at [828, 25] on span "CL (6)" at bounding box center [829, 26] width 10 height 4
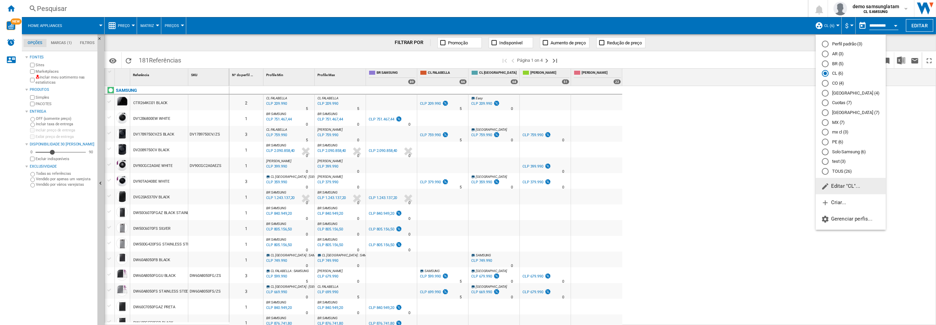
click at [845, 187] on span "Editar "CL"..." at bounding box center [840, 186] width 39 height 6
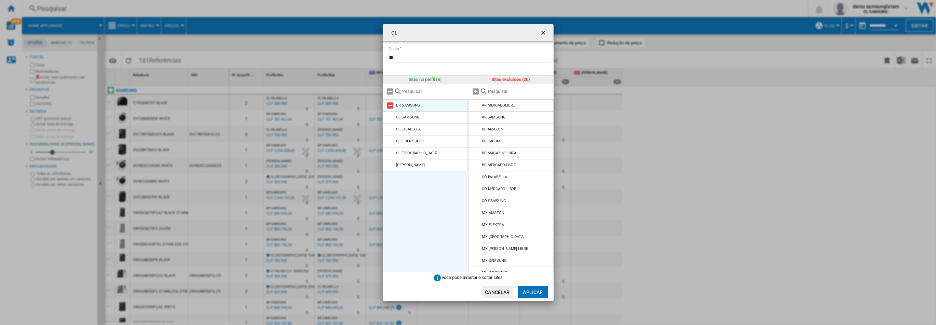
click at [386, 107] on md-icon at bounding box center [390, 105] width 8 height 8
click at [544, 295] on button "Aplicar" at bounding box center [533, 292] width 30 height 12
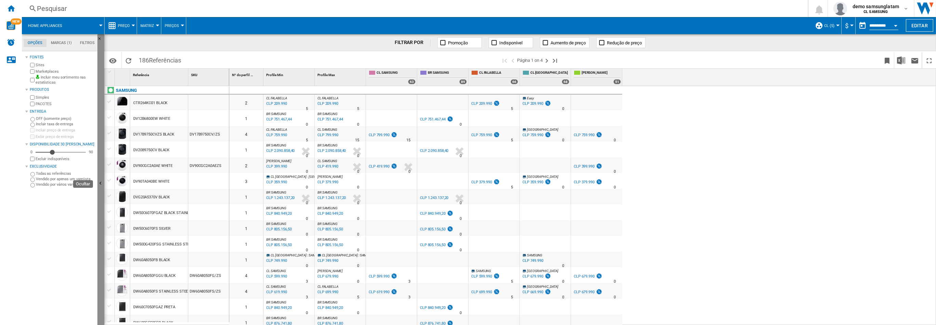
click at [100, 196] on button "Ocultar" at bounding box center [100, 184] width 7 height 300
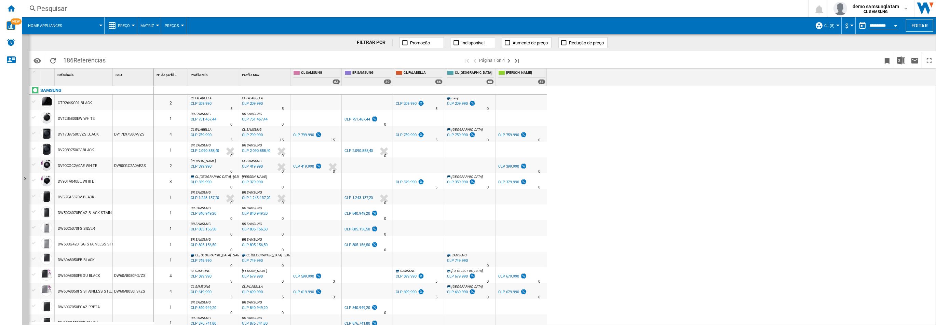
click at [824, 22] on div "CL (5)" at bounding box center [826, 25] width 23 height 17
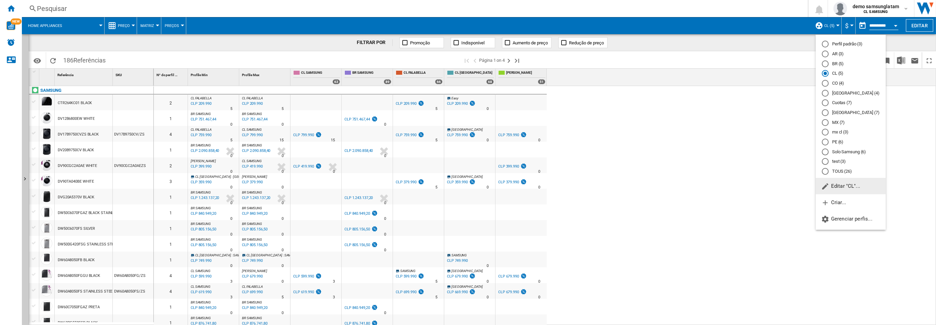
click at [839, 74] on md-radio-button "CL (5)" at bounding box center [850, 73] width 58 height 6
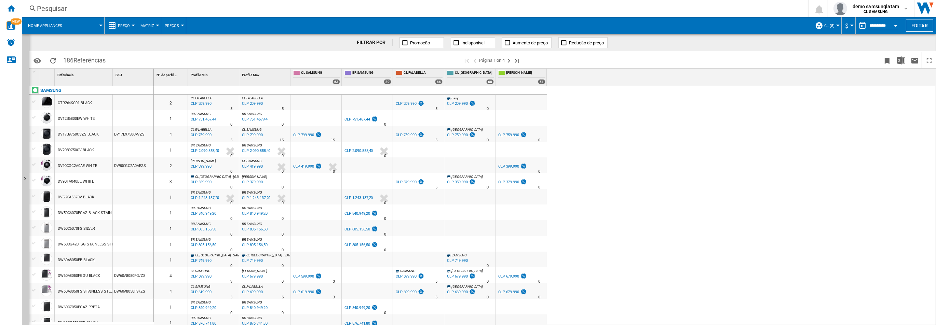
click at [655, 123] on div "0 2 [PERSON_NAME] : [PERSON_NAME] -1.0 % CLP 209.990 % N/A 5 [PERSON_NAME] : [P…" at bounding box center [545, 206] width 782 height 240
click at [830, 26] on span "CL (5)" at bounding box center [829, 26] width 10 height 4
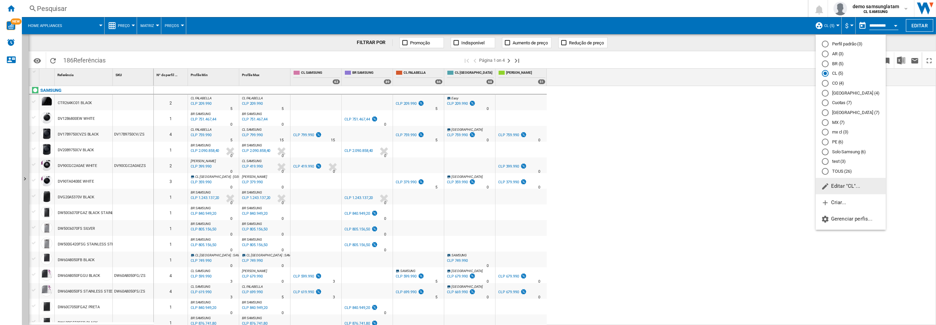
click at [842, 189] on span "Editar "CL"..." at bounding box center [840, 186] width 39 height 6
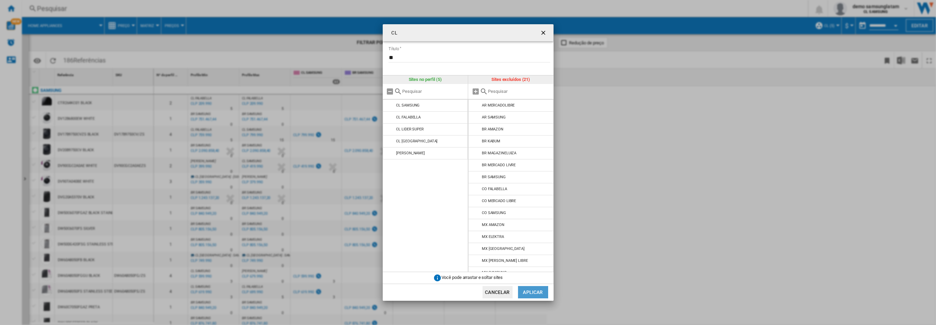
click at [537, 291] on button "Aplicar" at bounding box center [533, 292] width 30 height 12
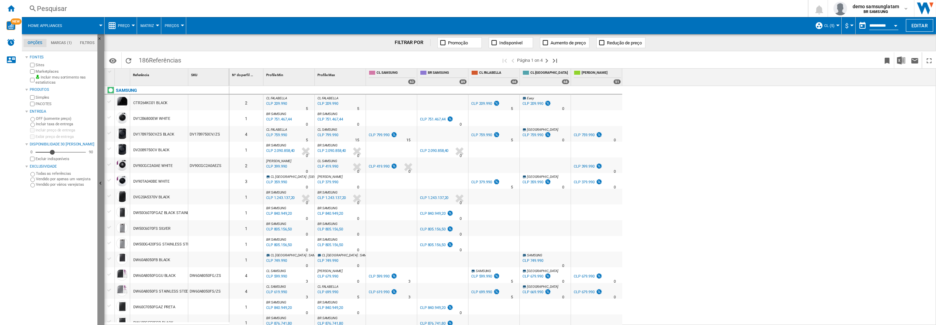
click at [102, 149] on button "Ocultar" at bounding box center [100, 184] width 7 height 300
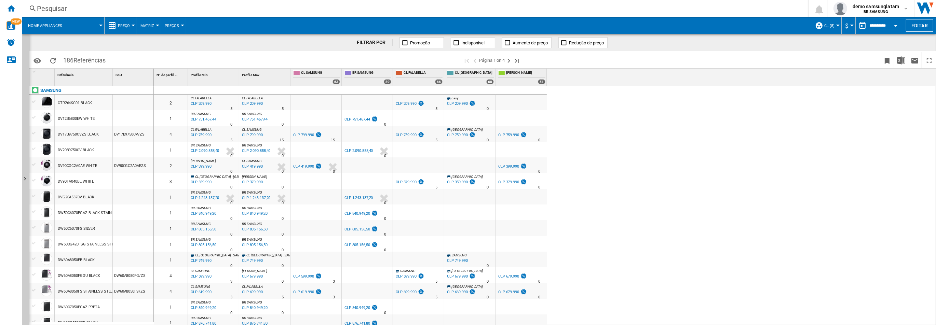
click at [92, 25] on span at bounding box center [86, 25] width 29 height 17
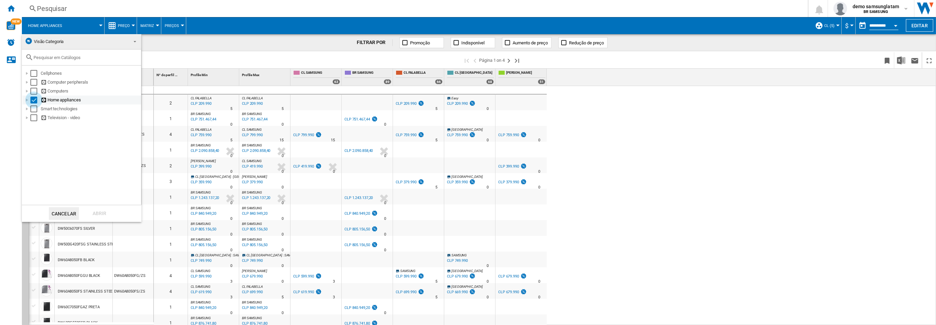
click at [35, 102] on div "Select" at bounding box center [33, 100] width 7 height 7
click at [36, 75] on div "Select" at bounding box center [33, 73] width 7 height 7
click at [95, 210] on div "Abrir" at bounding box center [99, 213] width 30 height 13
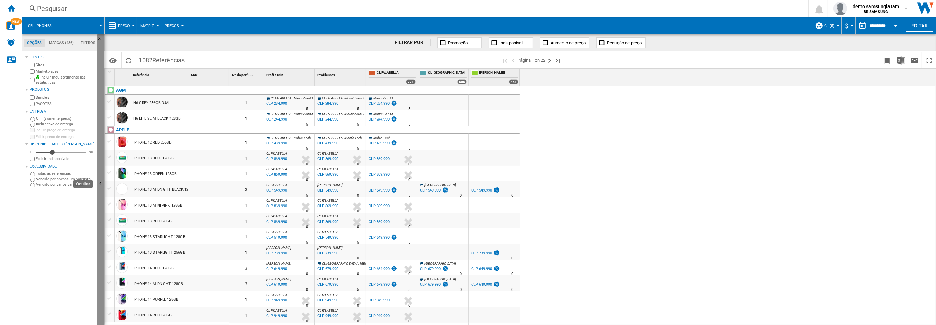
click at [100, 151] on button "Ocultar" at bounding box center [100, 184] width 7 height 300
